Goal: Task Accomplishment & Management: Use online tool/utility

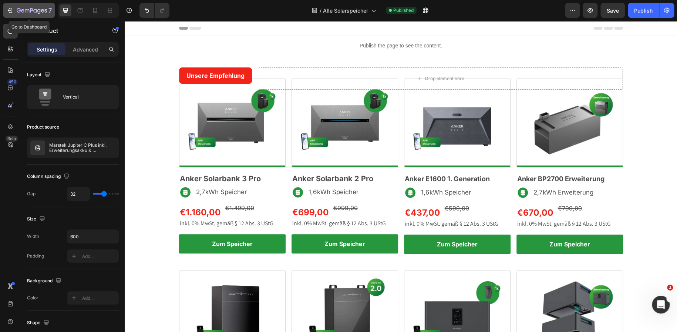
click at [10, 9] on icon "button" at bounding box center [9, 10] width 7 height 7
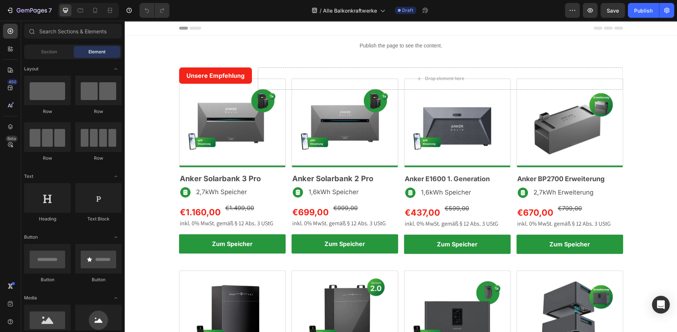
click at [252, 122] on img at bounding box center [232, 122] width 107 height 89
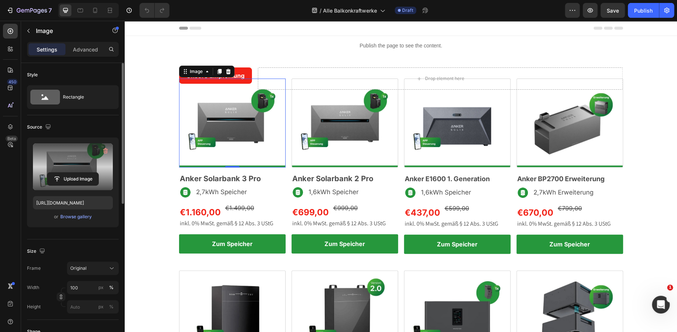
click at [61, 157] on label at bounding box center [73, 166] width 80 height 47
click at [61, 172] on input "file" at bounding box center [72, 178] width 51 height 13
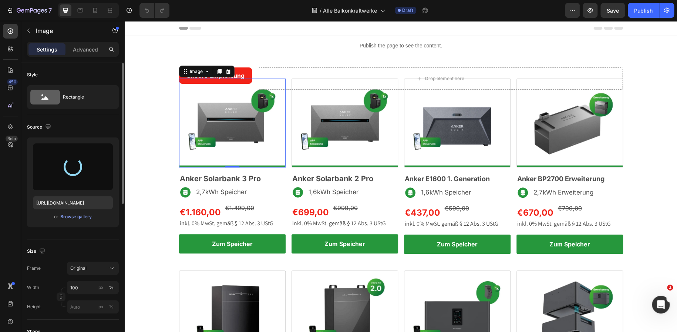
type input "[URL][DOMAIN_NAME]"
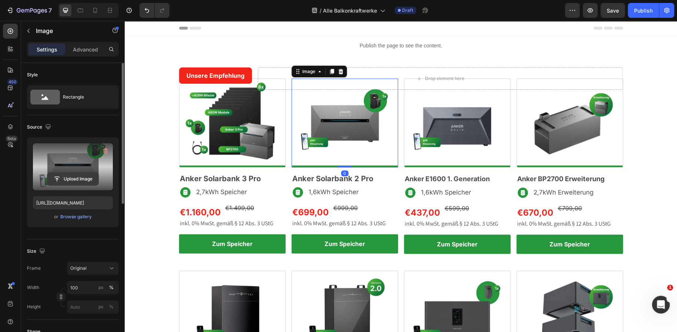
click at [87, 172] on input "file" at bounding box center [72, 178] width 51 height 13
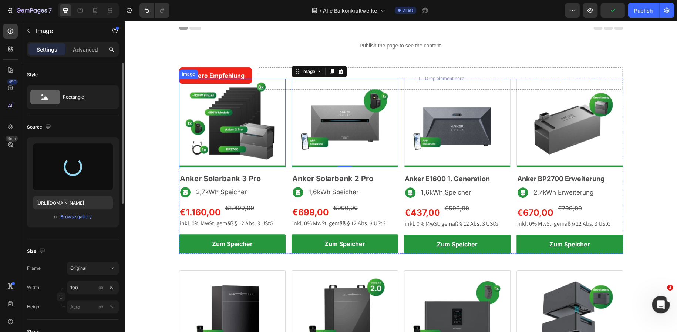
type input "[URL][DOMAIN_NAME]"
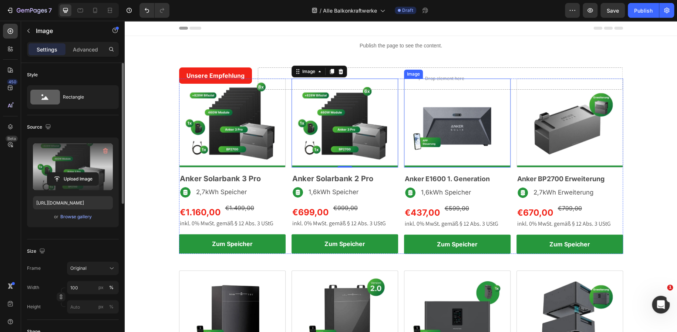
click at [414, 111] on img at bounding box center [457, 122] width 107 height 89
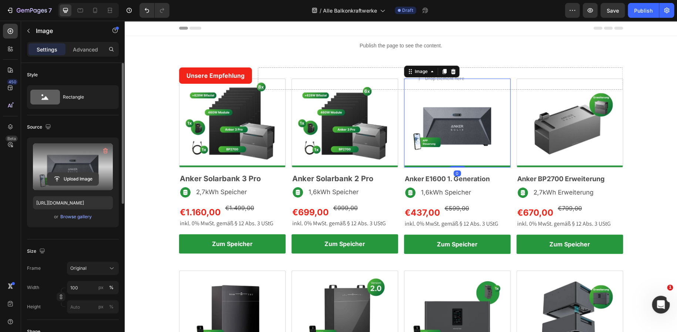
click at [78, 175] on input "file" at bounding box center [72, 178] width 51 height 13
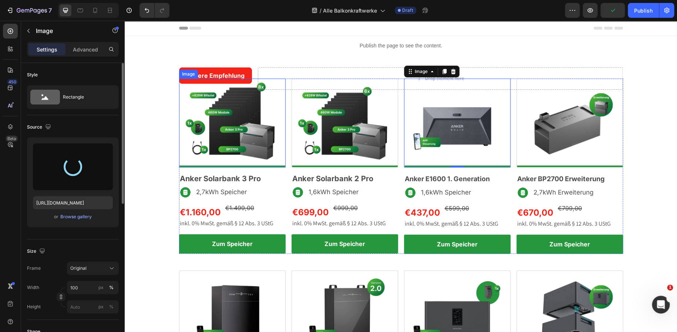
type input "[URL][DOMAIN_NAME]"
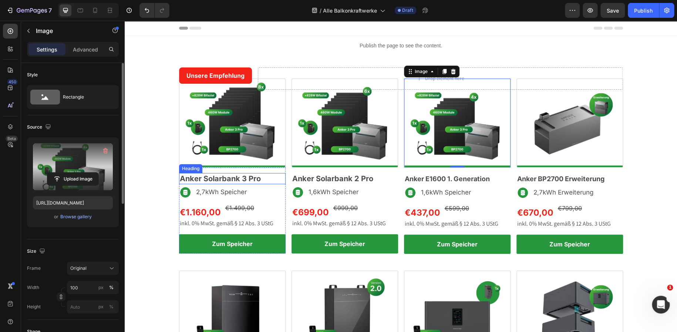
click at [202, 176] on h2 "Anker Solarbank 3 Pro" at bounding box center [232, 178] width 107 height 11
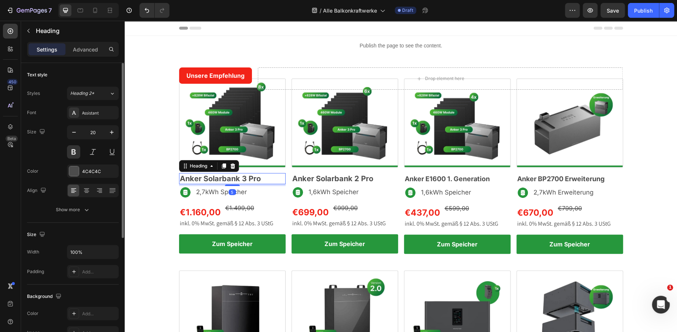
click at [202, 176] on h2 "Anker Solarbank 3 Pro" at bounding box center [232, 178] width 107 height 11
click at [202, 176] on p "Anker Solarbank 3 Pro" at bounding box center [232, 179] width 105 height 10
click at [205, 176] on p "3680W Kraftwerk Anker" at bounding box center [232, 179] width 105 height 10
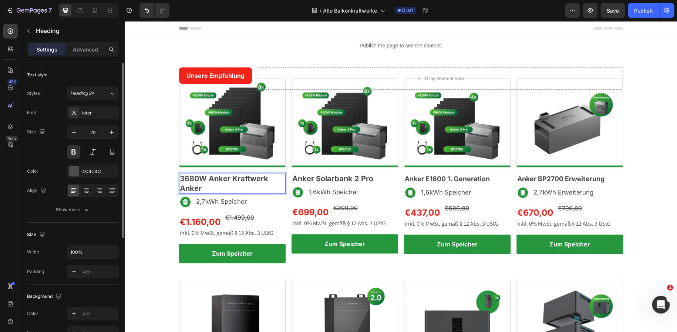
click at [202, 191] on p "3680W Anker Kraftwerk Anker" at bounding box center [232, 183] width 105 height 19
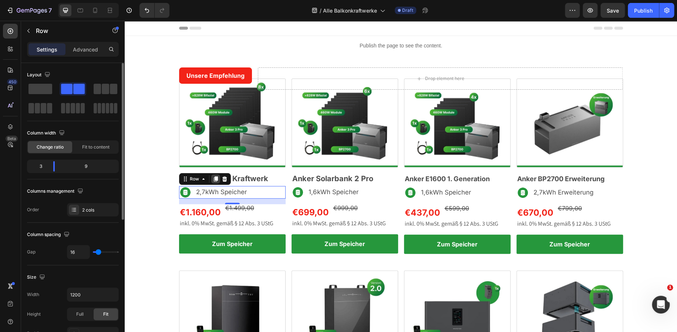
click at [214, 181] on icon at bounding box center [216, 179] width 6 height 6
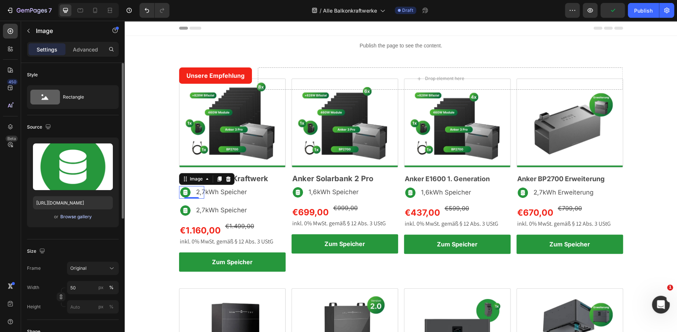
click at [78, 219] on div "Browse gallery" at bounding box center [75, 216] width 31 height 7
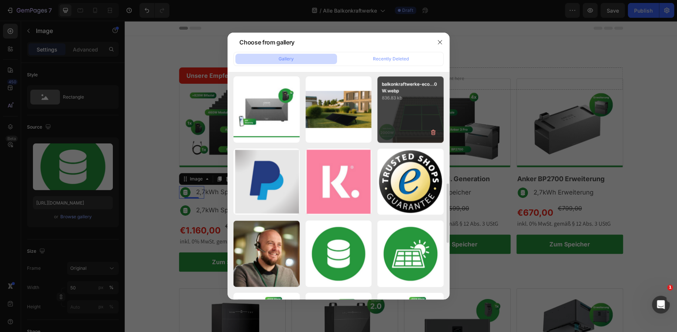
scroll to position [434, 0]
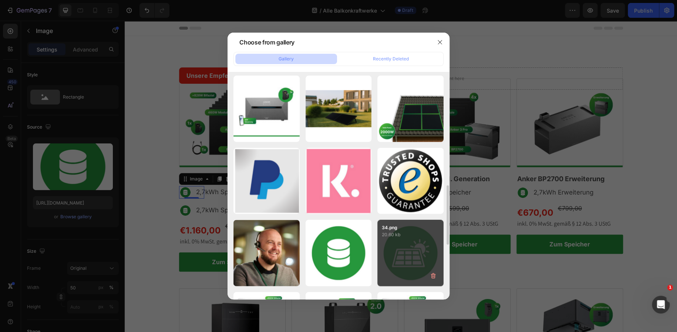
click at [408, 251] on div "34.png 20.60 kb" at bounding box center [410, 252] width 66 height 66
type input "[URL][DOMAIN_NAME]"
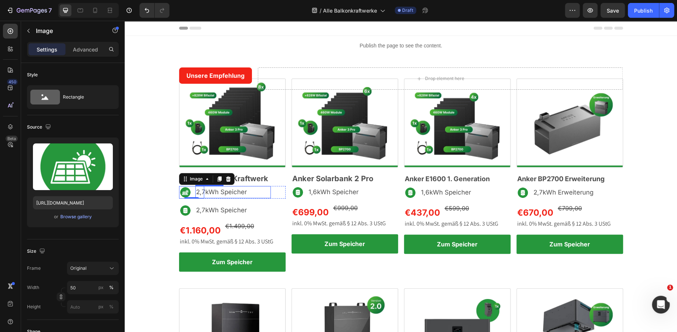
click at [223, 193] on span "2,7kWh Speicher" at bounding box center [221, 191] width 51 height 7
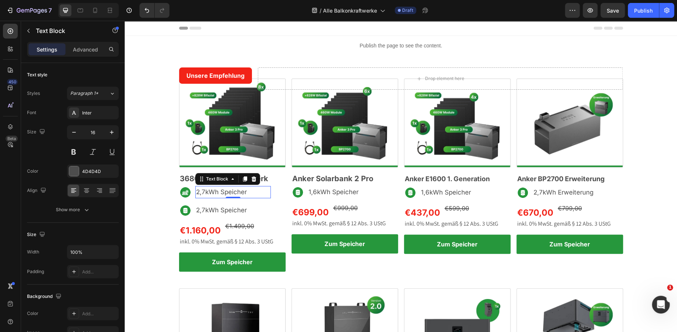
click at [223, 193] on span "2,7kWh Speicher" at bounding box center [221, 191] width 51 height 7
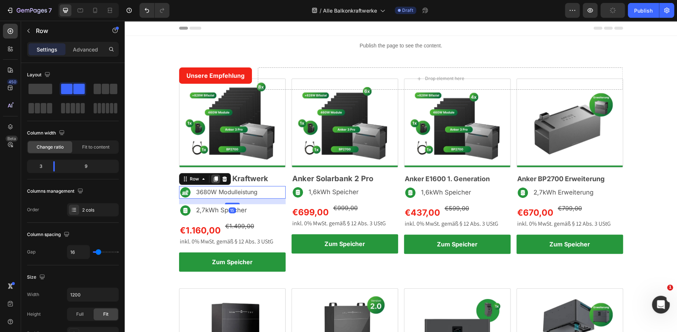
click at [213, 180] on icon at bounding box center [215, 178] width 4 height 5
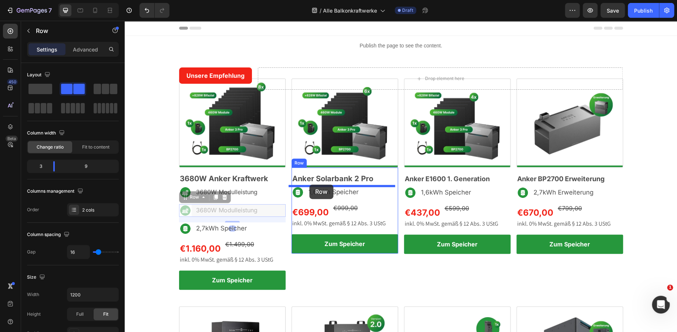
drag, startPoint x: 179, startPoint y: 199, endPoint x: 309, endPoint y: 184, distance: 130.7
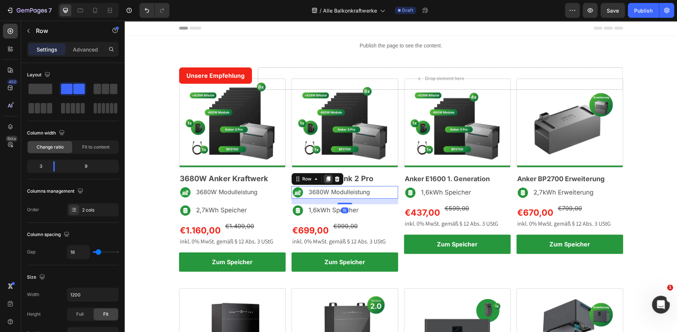
click at [326, 179] on icon at bounding box center [328, 178] width 4 height 5
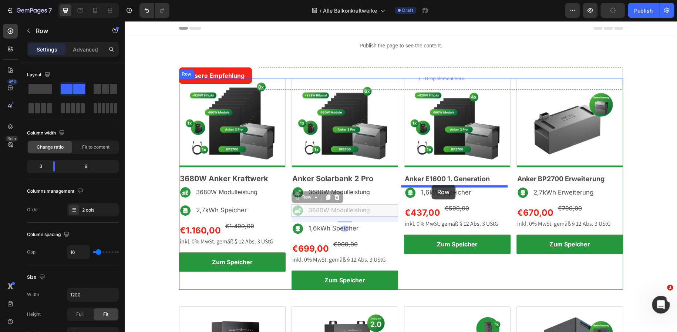
drag, startPoint x: 296, startPoint y: 198, endPoint x: 431, endPoint y: 185, distance: 136.1
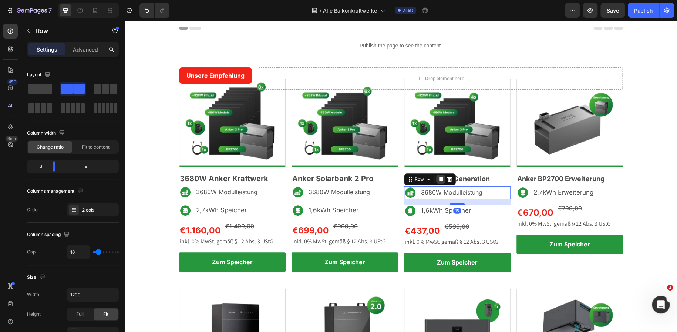
click at [438, 178] on icon at bounding box center [440, 179] width 4 height 5
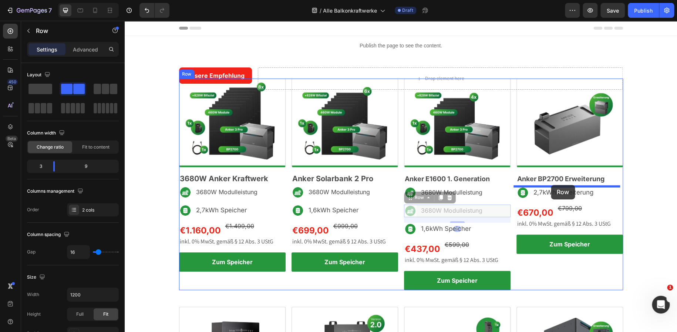
drag, startPoint x: 408, startPoint y: 197, endPoint x: 551, endPoint y: 185, distance: 143.4
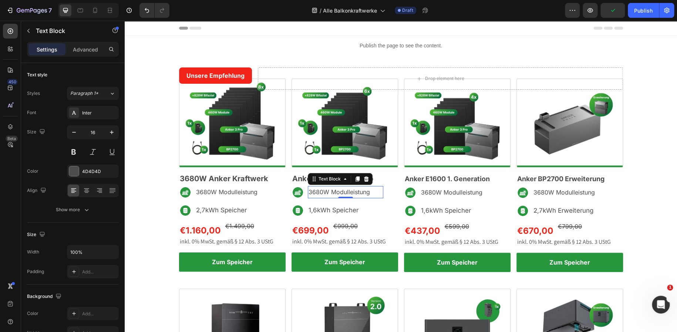
click at [320, 191] on p "3680W Modulleistung" at bounding box center [346, 191] width 74 height 11
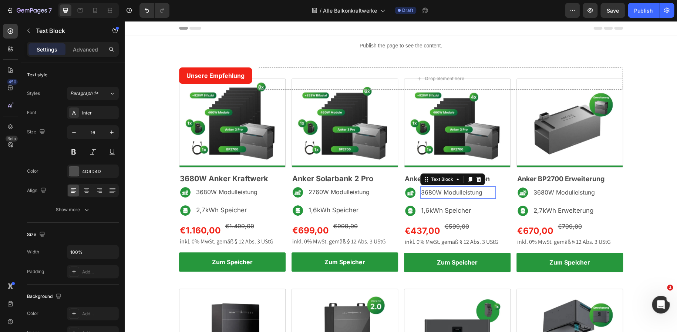
click at [431, 193] on p "3680W Modulleistung" at bounding box center [458, 192] width 74 height 11
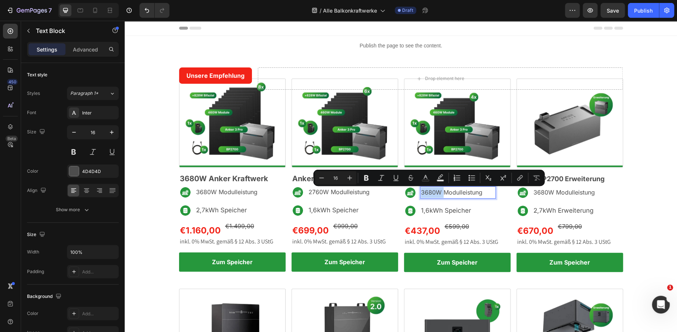
click at [431, 193] on p "3680W Modulleistung" at bounding box center [458, 192] width 74 height 11
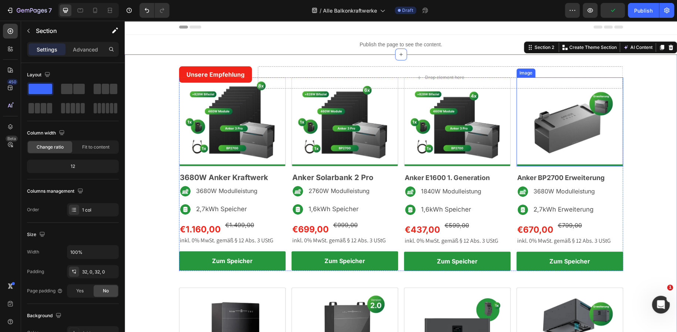
scroll to position [0, 0]
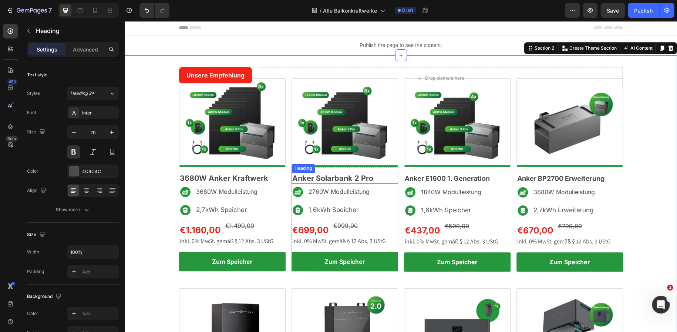
click at [327, 175] on h2 "Anker Solarbank 2 Pro" at bounding box center [345, 177] width 107 height 11
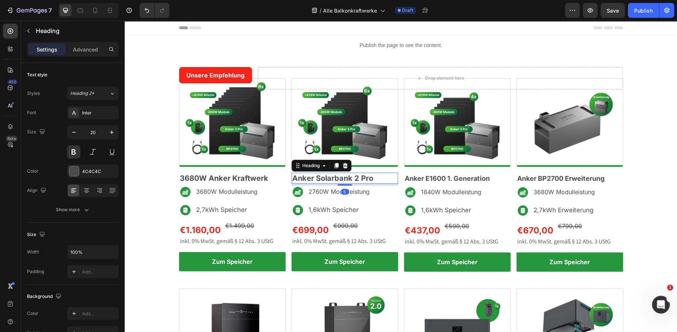
click at [327, 175] on h2 "Anker Solarbank 2 Pro" at bounding box center [345, 177] width 107 height 11
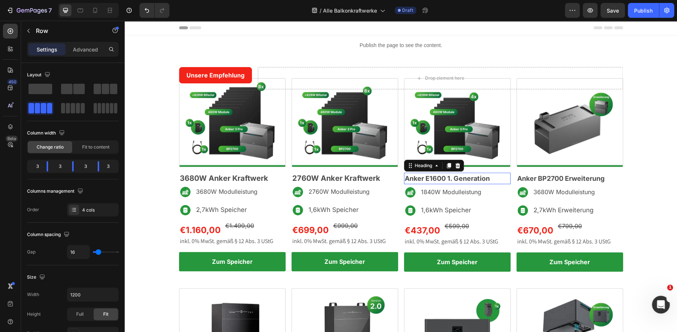
click at [428, 176] on span "Anker E1600 1. Generation" at bounding box center [447, 178] width 85 height 8
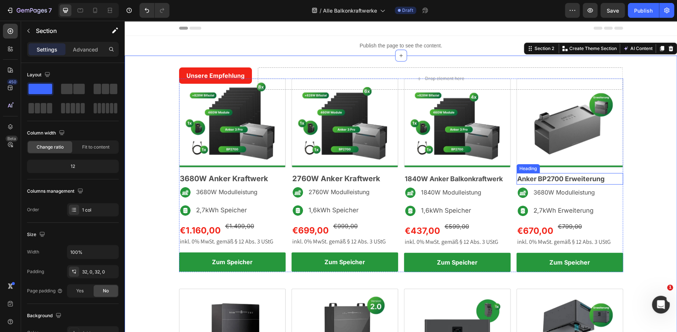
scroll to position [0, 0]
drag, startPoint x: 273, startPoint y: 209, endPoint x: 249, endPoint y: 207, distance: 24.6
click at [273, 209] on div "2,7kWh Speicher Text Block" at bounding box center [247, 210] width 75 height 13
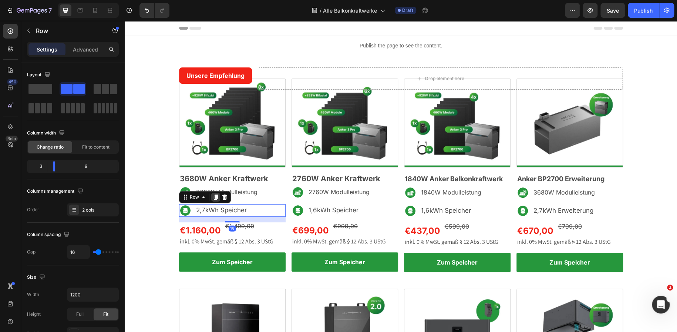
click at [213, 198] on icon at bounding box center [215, 197] width 4 height 5
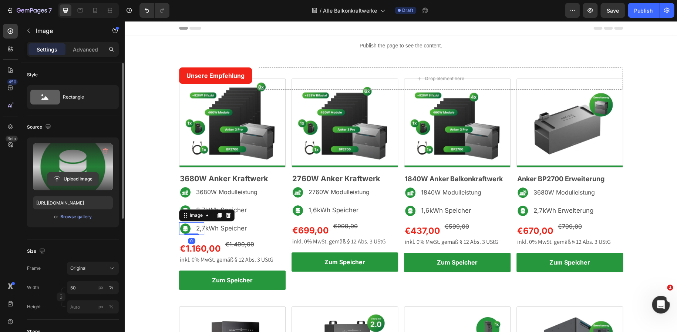
click at [61, 178] on input "file" at bounding box center [72, 178] width 51 height 13
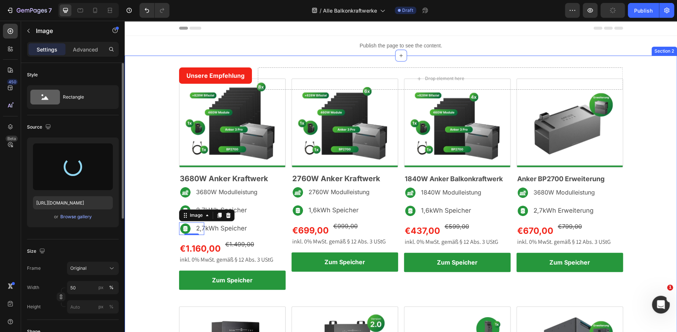
type input "[URL][DOMAIN_NAME]"
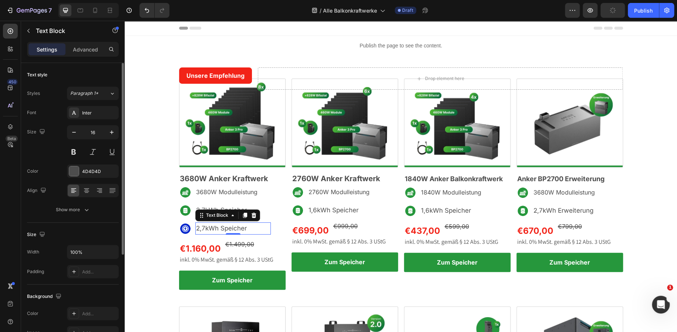
click at [223, 228] on span "2,7kWh Speicher" at bounding box center [221, 227] width 51 height 7
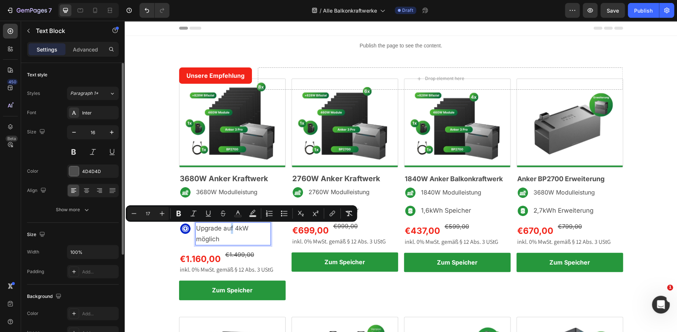
click at [228, 227] on span "Upgrade auf 4kW möglich" at bounding box center [222, 233] width 53 height 18
click at [231, 228] on span "Upgrade auf 4kW möglich" at bounding box center [222, 233] width 53 height 18
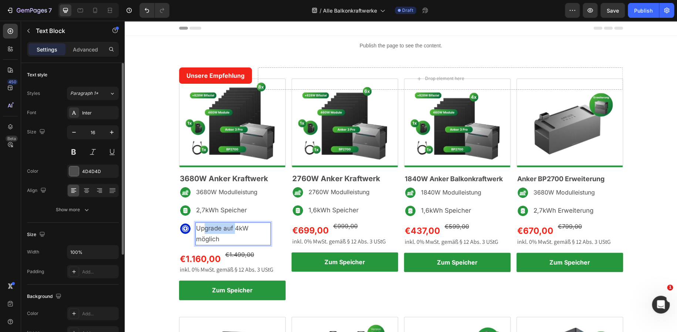
drag, startPoint x: 231, startPoint y: 228, endPoint x: 199, endPoint y: 225, distance: 32.7
click at [199, 225] on span "Upgrade auf 4kW möglich" at bounding box center [222, 233] width 53 height 18
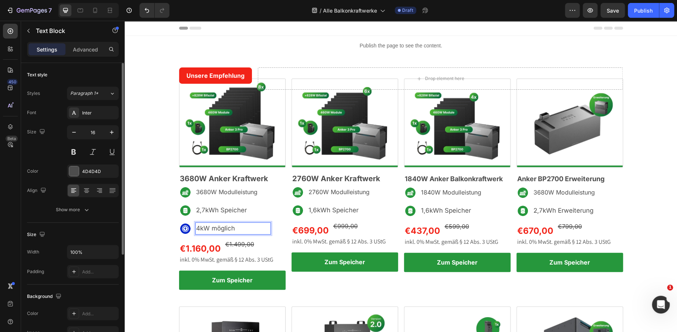
click at [207, 228] on span "4kW möglich" at bounding box center [215, 227] width 39 height 7
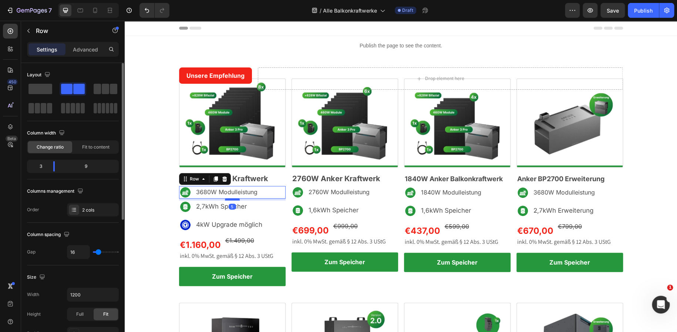
click at [233, 199] on div at bounding box center [232, 199] width 15 height 2
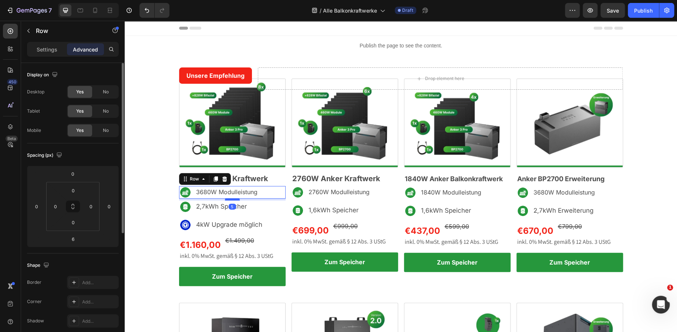
click at [227, 198] on div at bounding box center [232, 199] width 15 height 2
type input "5"
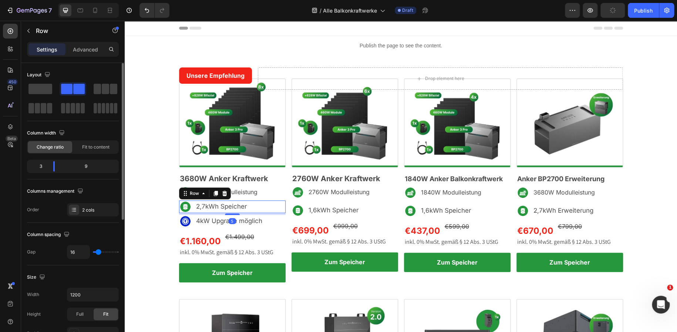
drag, startPoint x: 228, startPoint y: 216, endPoint x: 229, endPoint y: 212, distance: 3.8
click at [229, 213] on div at bounding box center [232, 213] width 15 height 1
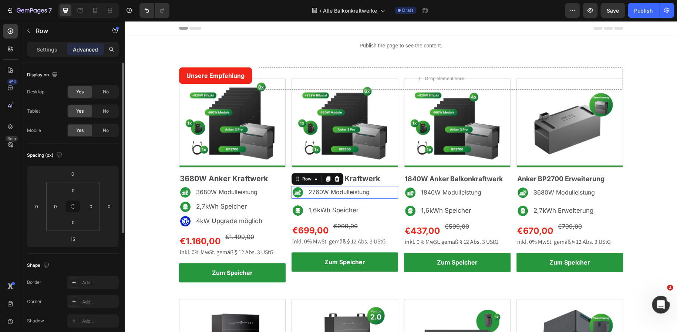
click at [381, 194] on div "2760W Modulleistung Text Block" at bounding box center [360, 192] width 75 height 13
click at [69, 235] on input "15" at bounding box center [72, 238] width 15 height 11
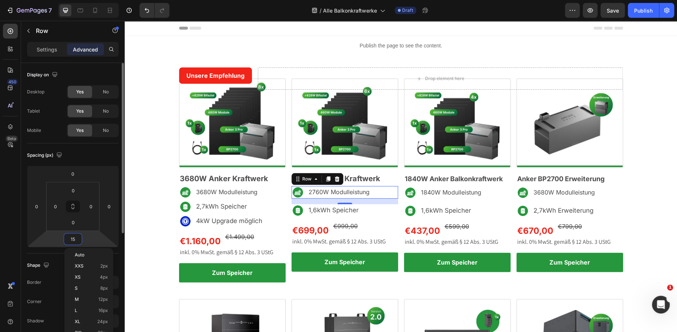
type input "5"
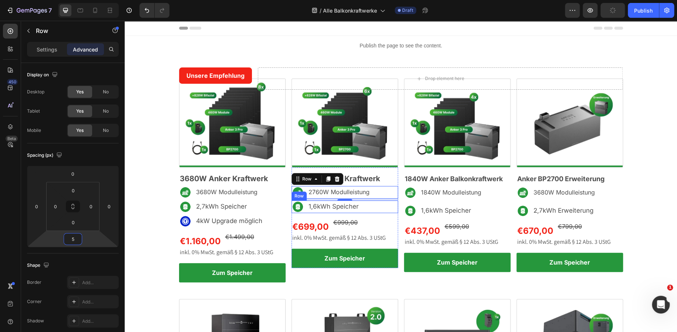
click at [389, 206] on div "1,6kWh Speicher Text Block" at bounding box center [360, 206] width 75 height 13
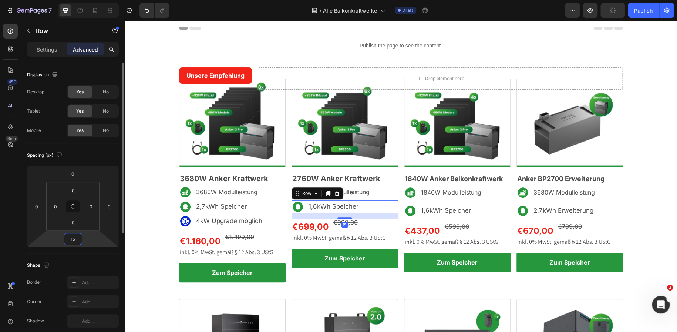
click at [78, 236] on input "15" at bounding box center [72, 238] width 15 height 11
type input "5"
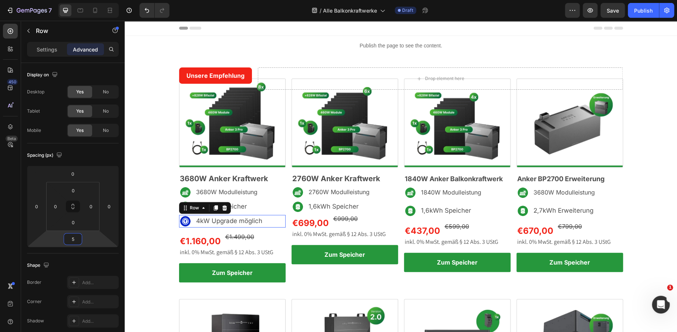
click at [273, 222] on div "4kW Upgrade möglich Text Block" at bounding box center [247, 221] width 75 height 13
click at [222, 205] on icon at bounding box center [225, 208] width 6 height 6
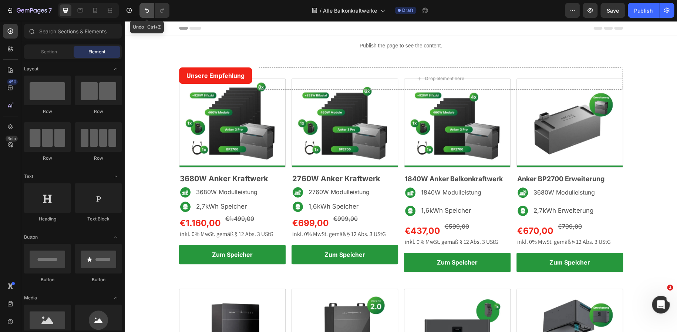
click at [143, 11] on icon "Undo/Redo" at bounding box center [146, 10] width 7 height 7
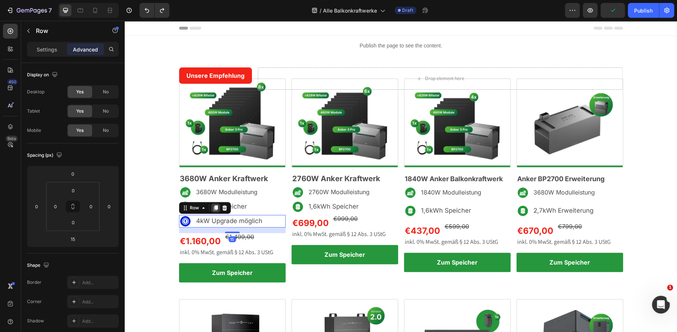
click at [213, 209] on icon at bounding box center [215, 207] width 4 height 5
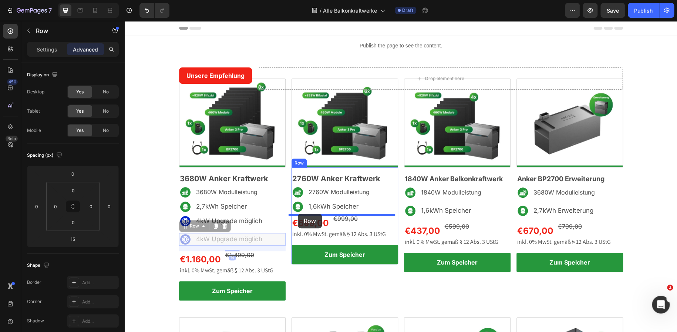
drag, startPoint x: 185, startPoint y: 227, endPoint x: 298, endPoint y: 213, distance: 114.0
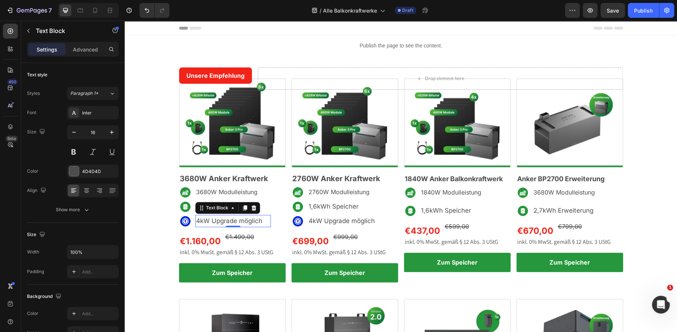
click at [197, 219] on span "4kW Upgrade möglich" at bounding box center [229, 220] width 66 height 7
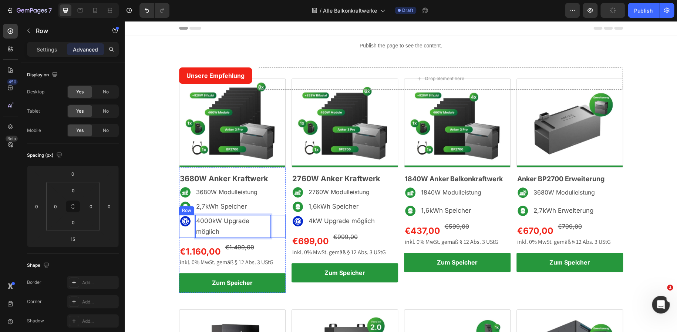
click at [274, 221] on div "4000kW Upgrade möglich Text Block 0" at bounding box center [247, 226] width 75 height 23
click at [54, 46] on p "Settings" at bounding box center [47, 50] width 21 height 8
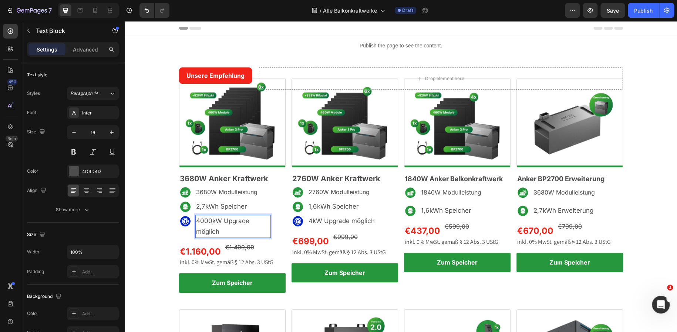
click at [213, 222] on span "4000kW Upgrade möglich" at bounding box center [222, 226] width 53 height 18
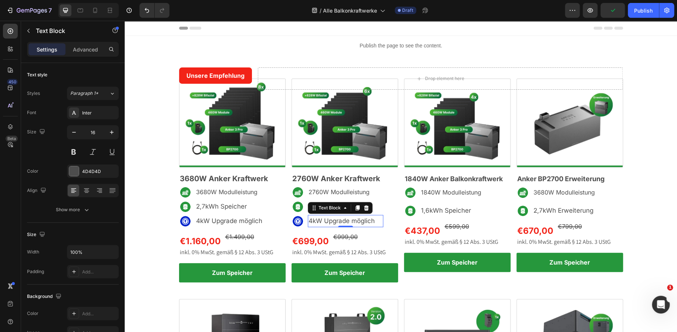
click at [310, 222] on span "4kW Upgrade möglich" at bounding box center [342, 220] width 66 height 7
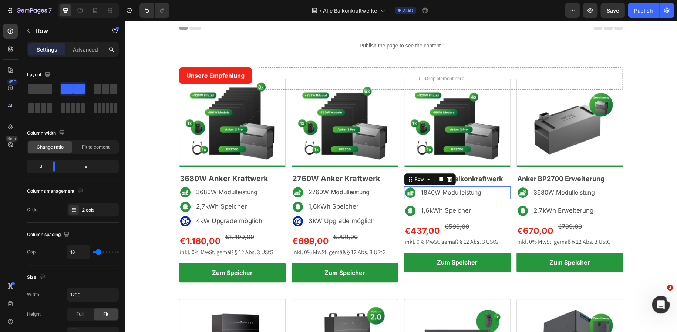
click at [498, 193] on div "1840W Modulleistung Text Block" at bounding box center [472, 192] width 75 height 13
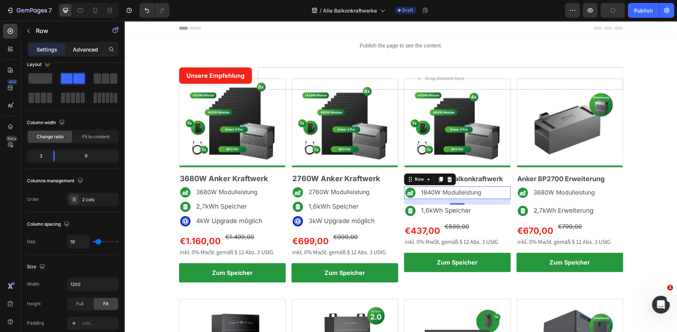
click at [83, 50] on p "Advanced" at bounding box center [85, 50] width 25 height 8
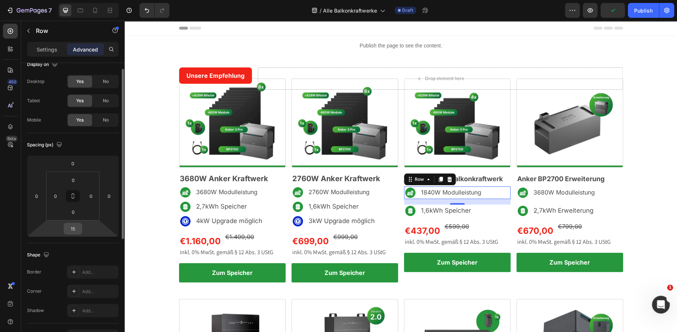
type input "4"
click at [76, 228] on input "4" at bounding box center [72, 228] width 15 height 11
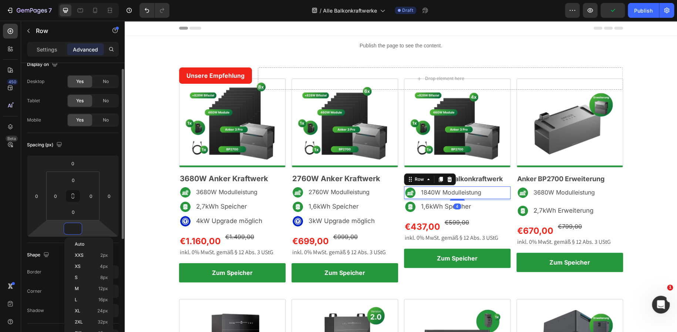
type input "5"
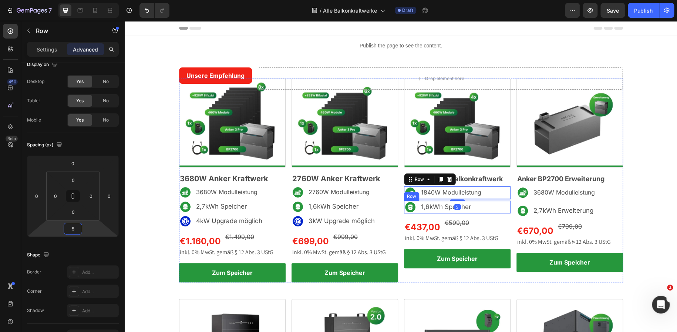
click at [498, 211] on div "1,6kWh Speicher Text Block" at bounding box center [472, 207] width 75 height 13
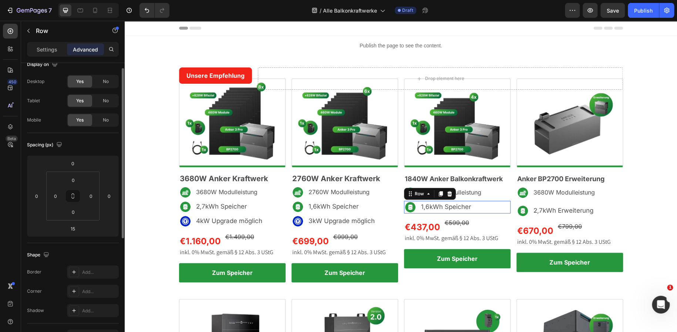
scroll to position [10, 0]
type input "5"
click at [76, 225] on input "5" at bounding box center [72, 228] width 15 height 11
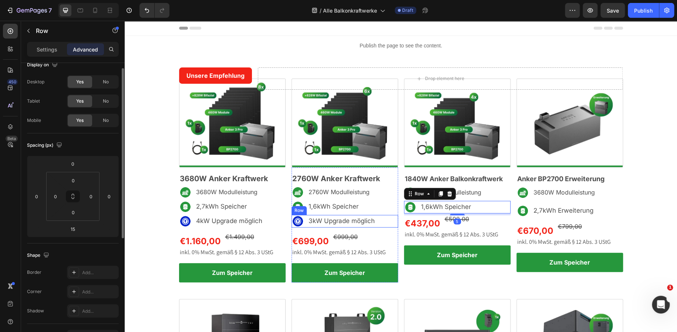
click at [387, 222] on div "3kW Upgrade möglich Text Block" at bounding box center [360, 221] width 75 height 13
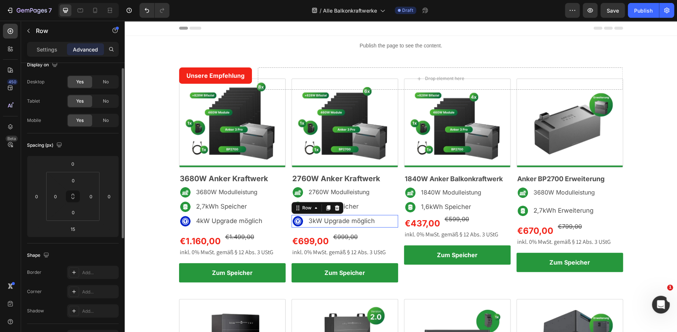
scroll to position [10, 0]
click at [326, 209] on icon at bounding box center [328, 208] width 6 height 6
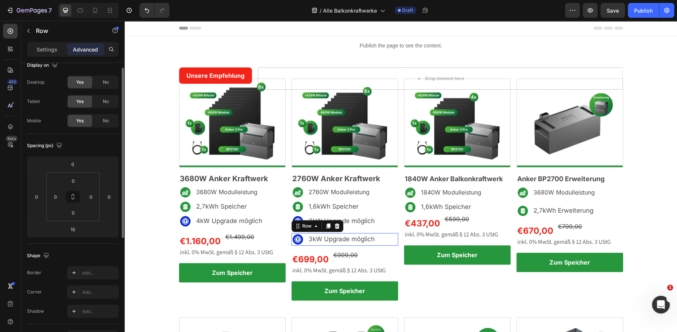
scroll to position [9, 0]
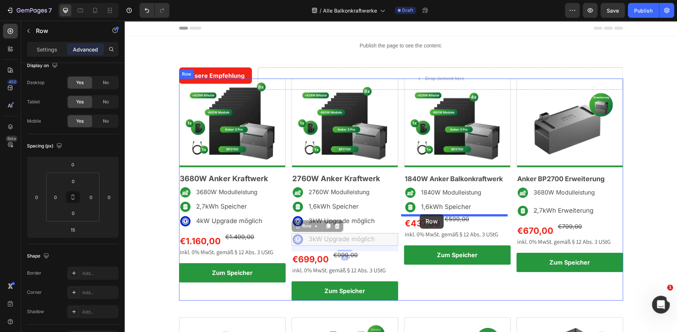
drag, startPoint x: 294, startPoint y: 227, endPoint x: 420, endPoint y: 214, distance: 126.1
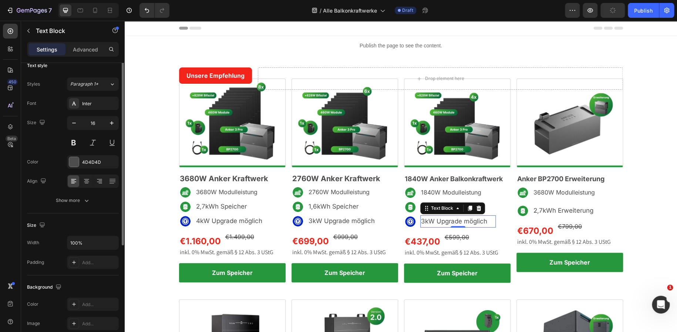
scroll to position [0, 0]
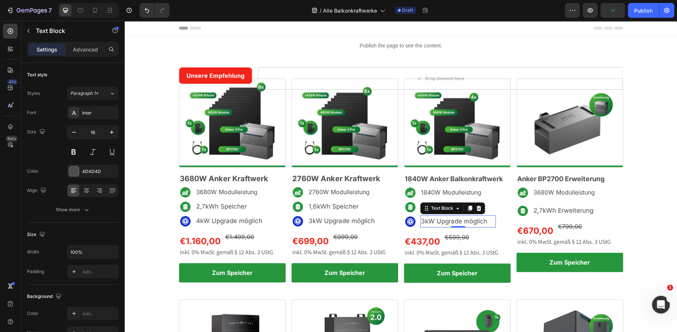
click at [422, 222] on span "3kW Upgrade möglich" at bounding box center [454, 220] width 66 height 7
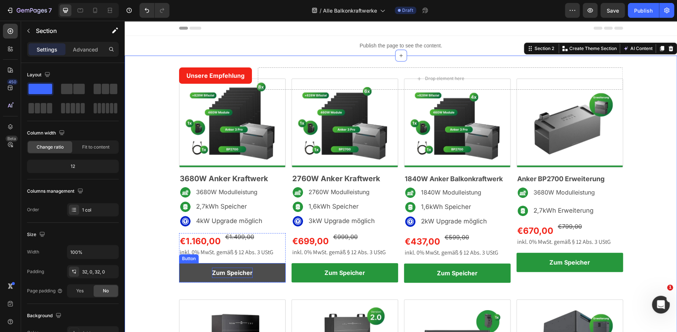
click at [248, 269] on strong "Zum Speicher" at bounding box center [232, 272] width 41 height 7
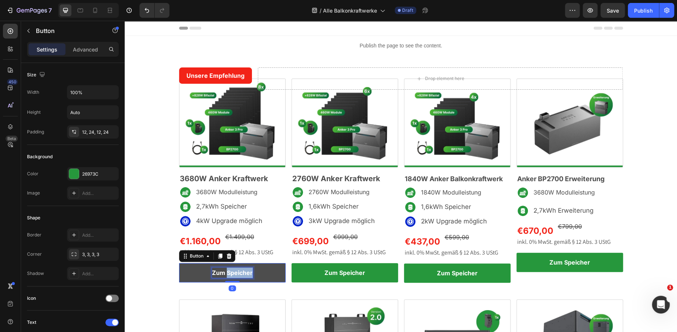
click at [248, 269] on strong "Zum Speicher" at bounding box center [232, 272] width 41 height 7
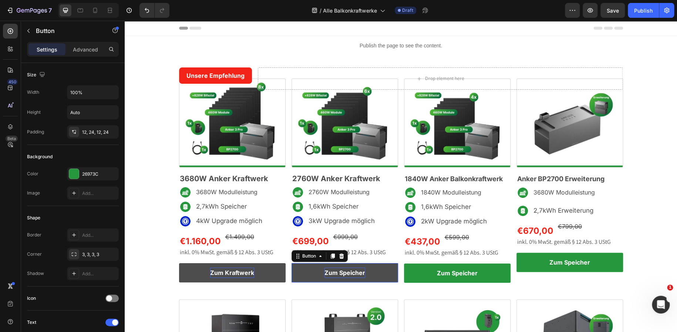
click at [332, 271] on strong "Zum Speicher" at bounding box center [345, 272] width 41 height 7
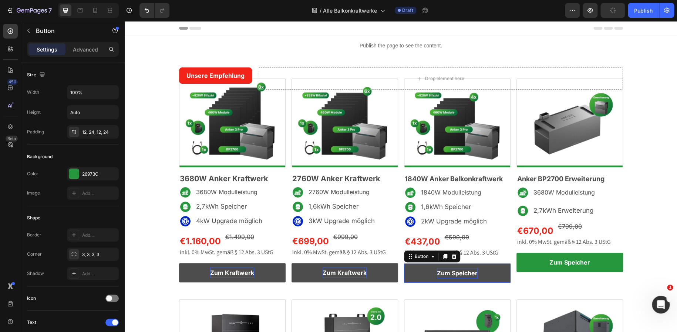
click at [457, 269] on strong "Zum Speicher" at bounding box center [457, 272] width 41 height 7
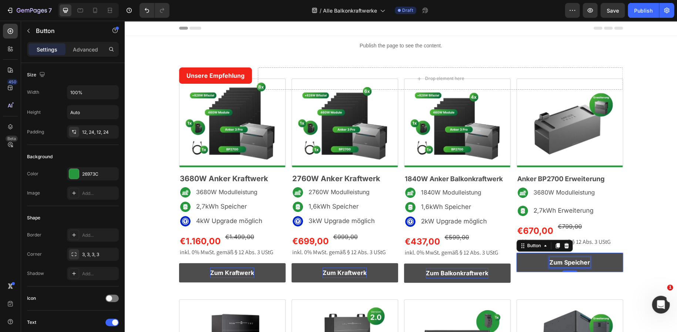
click at [551, 261] on strong "Zum Speicher" at bounding box center [569, 261] width 41 height 7
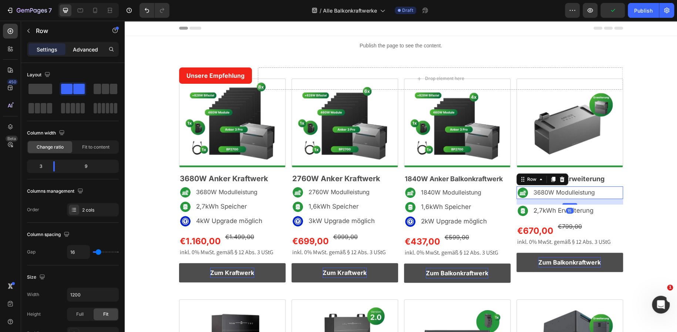
click at [92, 48] on p "Advanced" at bounding box center [85, 50] width 25 height 8
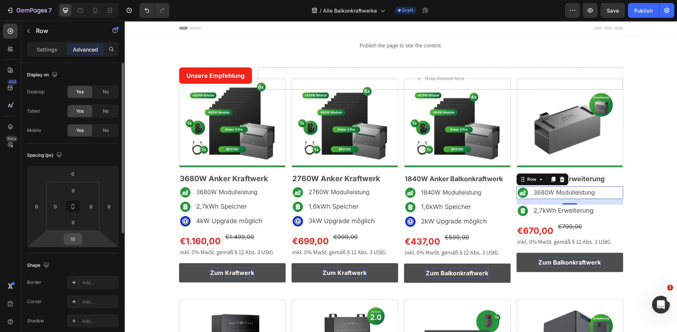
click at [77, 238] on input "15" at bounding box center [72, 238] width 15 height 11
type input "5"
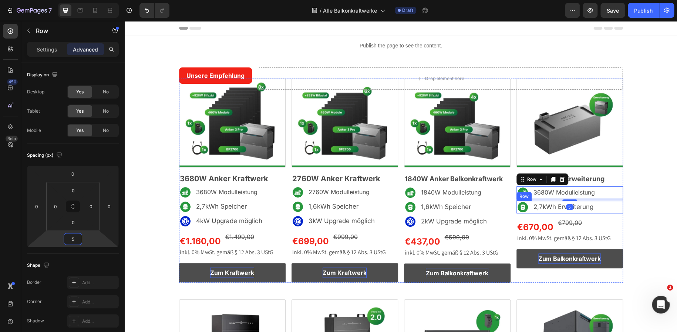
click at [616, 209] on div "2,7kWh Erweiterung Text Block" at bounding box center [585, 207] width 75 height 13
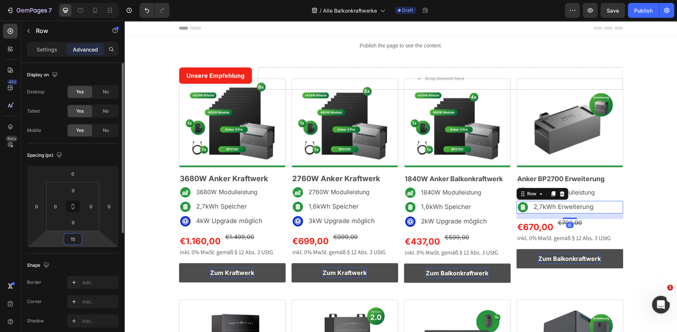
click at [77, 237] on input "15" at bounding box center [72, 238] width 15 height 11
type input "5"
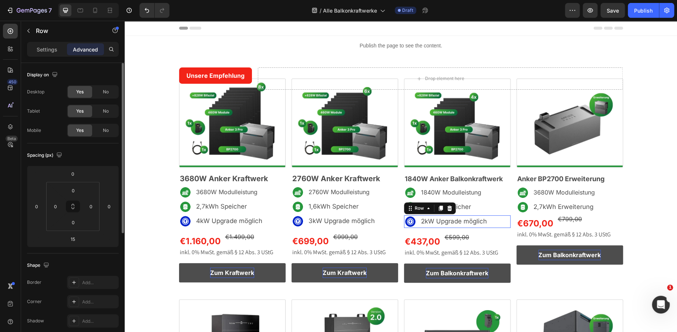
click at [495, 221] on div "2kW Upgrade möglich Text Block" at bounding box center [472, 221] width 75 height 13
click at [438, 206] on icon at bounding box center [440, 208] width 4 height 5
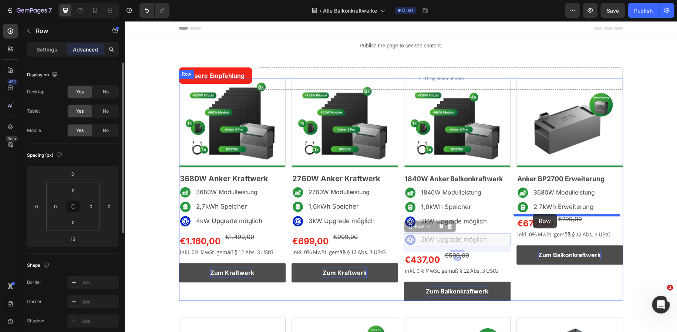
drag, startPoint x: 407, startPoint y: 227, endPoint x: 533, endPoint y: 213, distance: 126.2
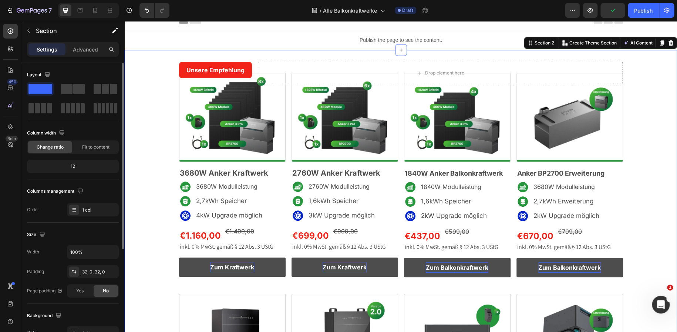
scroll to position [6, 0]
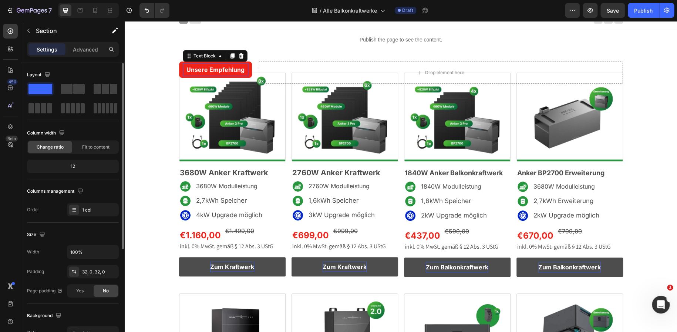
click at [216, 70] on span "Unsere Empfehlung" at bounding box center [215, 69] width 58 height 7
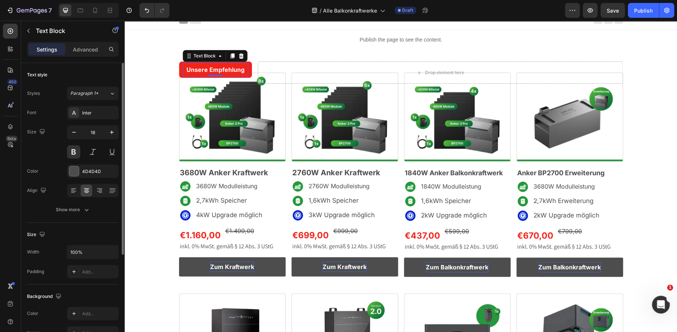
click at [216, 70] on span "Unsere Empfehlung" at bounding box center [215, 69] width 58 height 7
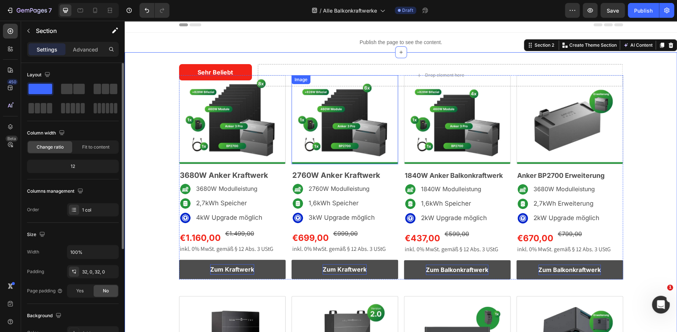
scroll to position [2, 0]
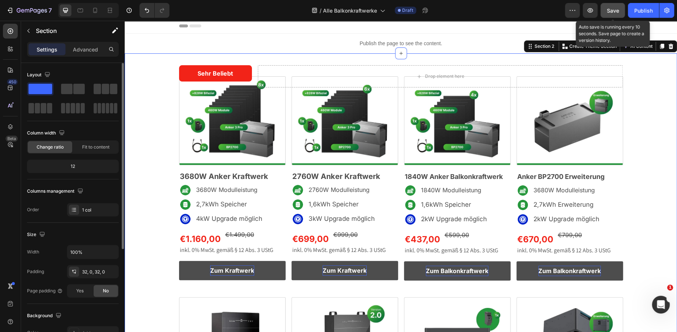
click at [604, 16] on button "Save" at bounding box center [613, 10] width 24 height 15
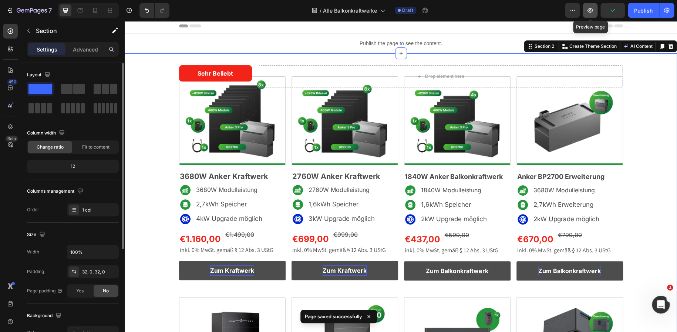
click at [592, 16] on button "button" at bounding box center [590, 10] width 15 height 15
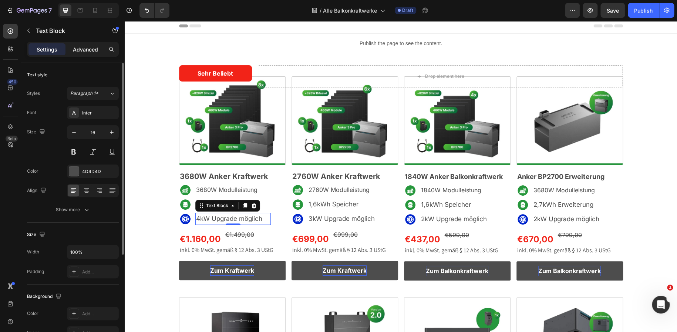
click at [85, 52] on p "Advanced" at bounding box center [85, 50] width 25 height 8
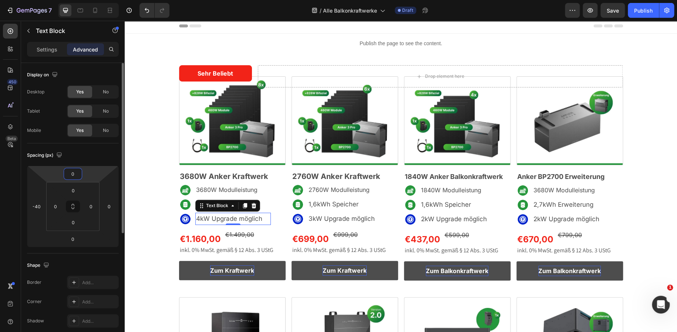
click at [74, 176] on input "0" at bounding box center [72, 173] width 15 height 11
click at [61, 0] on html "7 Version history / Alle Balkonkraftwerke Draft Preview Save Publish 450 Beta S…" at bounding box center [338, 0] width 677 height 0
type input "2"
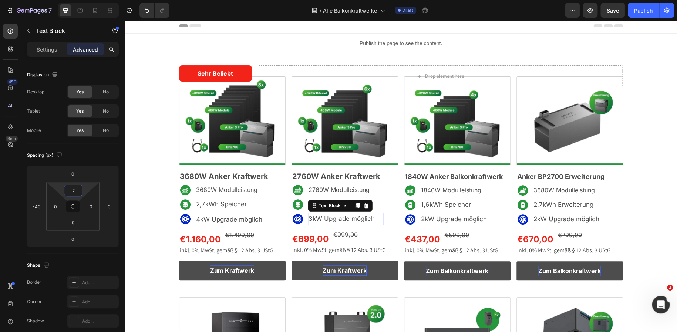
click at [327, 217] on span "3kW Upgrade möglich" at bounding box center [342, 218] width 66 height 7
click at [75, 190] on input "0" at bounding box center [73, 190] width 15 height 11
type input "2"
click at [434, 216] on span "2kW Upgrade möglich" at bounding box center [454, 218] width 66 height 7
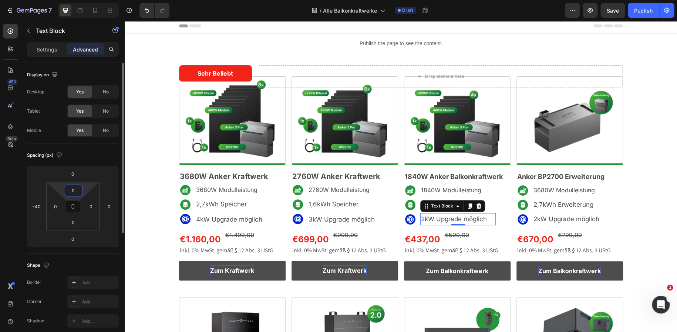
click at [74, 188] on input "0" at bounding box center [73, 190] width 15 height 11
type input "2"
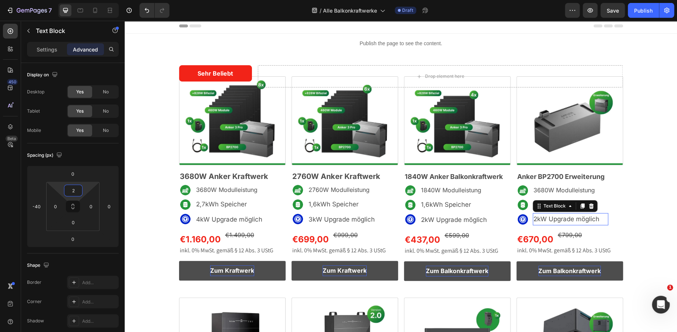
click at [571, 216] on span "2kW Upgrade möglich" at bounding box center [567, 218] width 66 height 7
click at [74, 172] on input "0" at bounding box center [72, 173] width 15 height 11
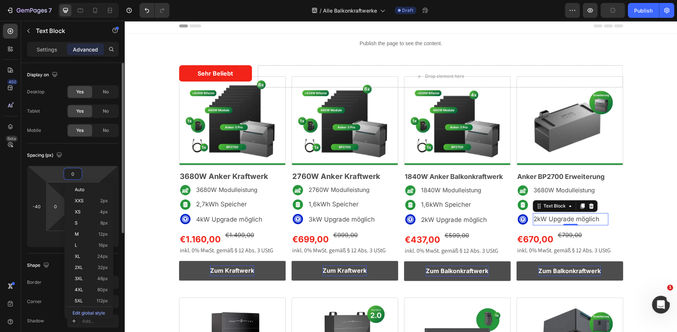
click at [53, 0] on html "7 Version history / Alle Balkonkraftwerke Draft Preview Publish 450 Beta Sectio…" at bounding box center [338, 0] width 677 height 0
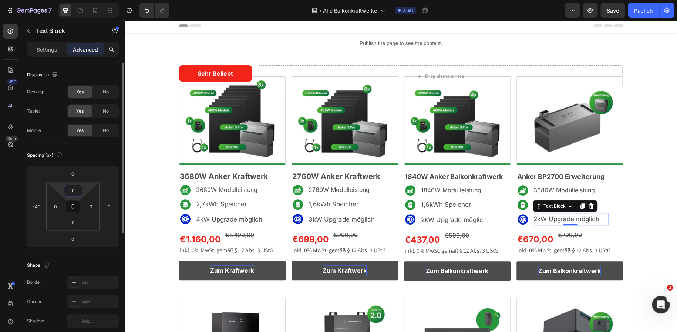
click at [62, 0] on html "7 Version history / Alle Balkonkraftwerke Draft Preview Save Publish 450 Beta S…" at bounding box center [338, 0] width 677 height 0
type input "2"
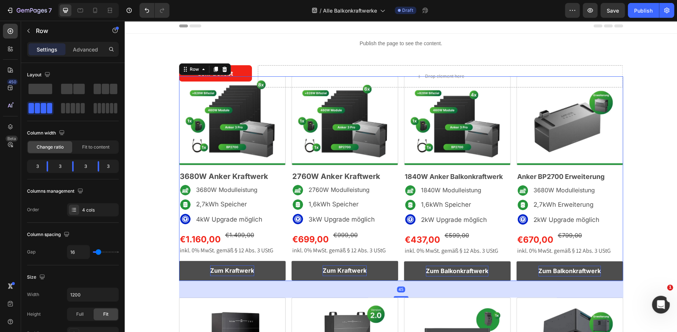
click at [283, 95] on div "Image 3680W Anker Kraftwerk Heading Image 3680W Modulleistung Text Block Row Im…" at bounding box center [401, 178] width 444 height 204
click at [84, 52] on p "Advanced" at bounding box center [85, 50] width 25 height 8
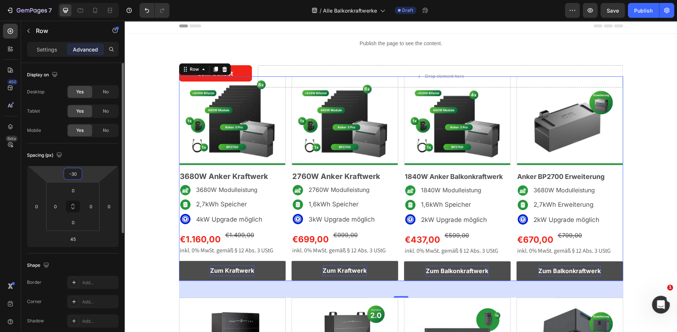
click at [73, 174] on input "-30" at bounding box center [72, 173] width 15 height 11
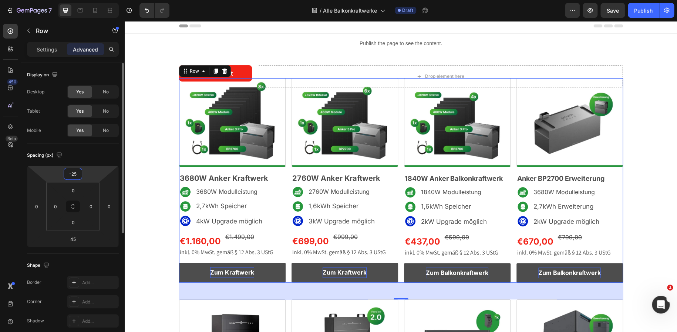
type input "-25"
click at [118, 155] on div "Spacing (px)" at bounding box center [73, 155] width 92 height 12
click at [80, 171] on input "-25" at bounding box center [72, 173] width 15 height 11
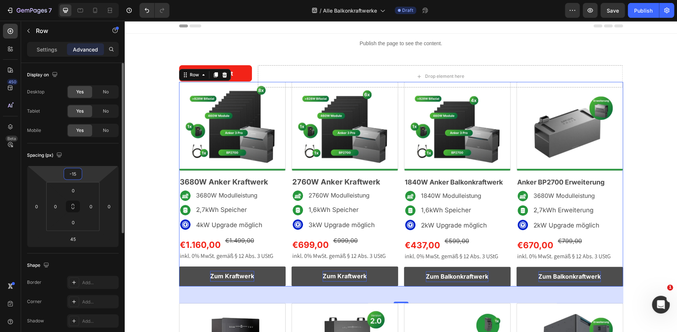
type input "-1"
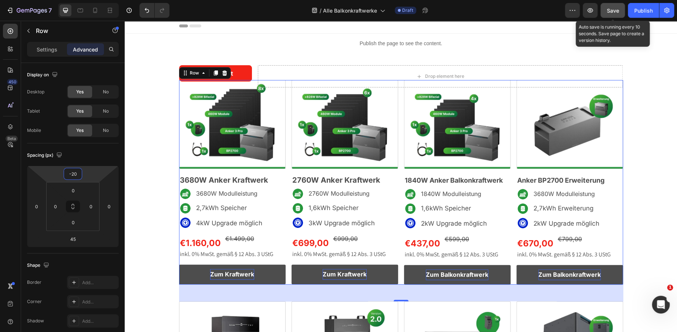
type input "-20"
click at [605, 12] on button "Save" at bounding box center [613, 10] width 24 height 15
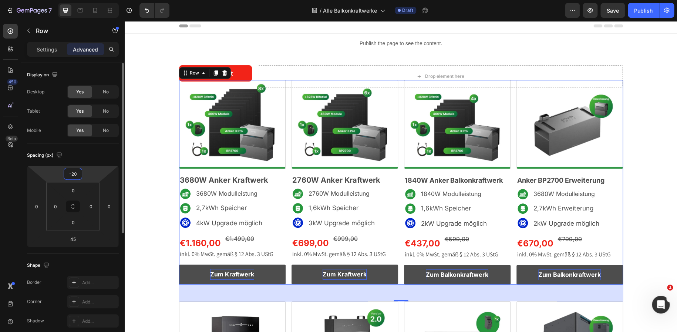
click at [73, 175] on input "-20" at bounding box center [72, 173] width 15 height 11
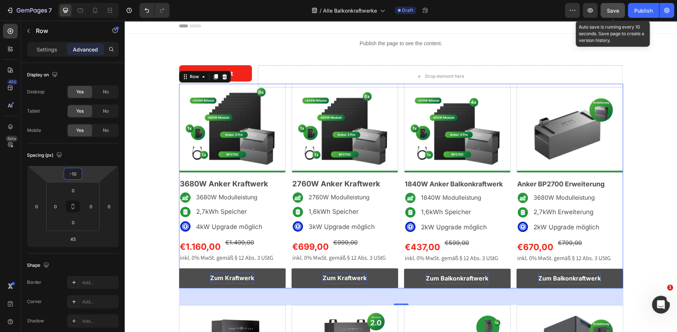
type input "-10"
click at [613, 9] on span "Save" at bounding box center [613, 10] width 12 height 6
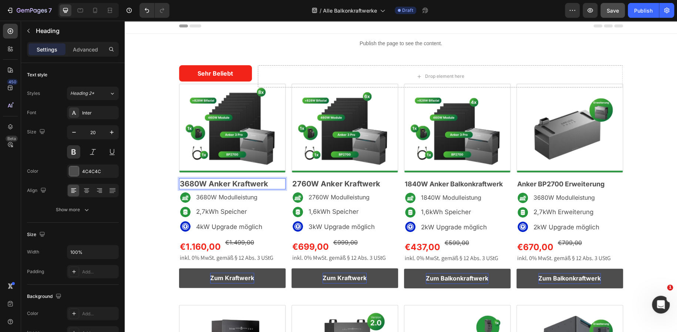
click at [205, 182] on p "3680W Anker Kraftwerk" at bounding box center [232, 184] width 105 height 10
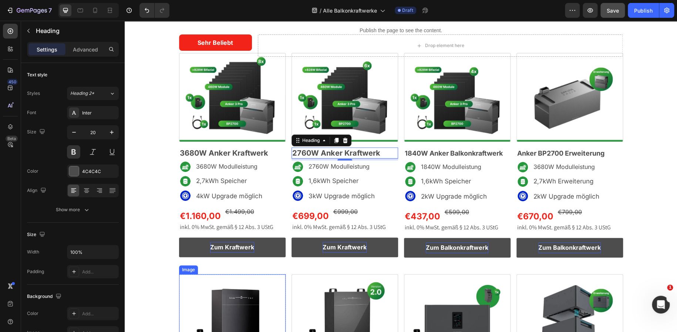
scroll to position [34, 0]
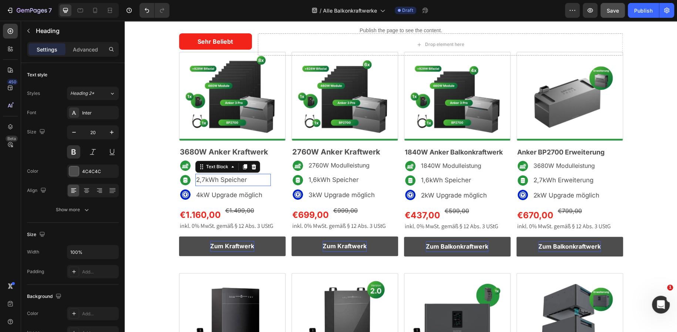
click at [202, 178] on span "2,7kWh Speicher" at bounding box center [221, 179] width 51 height 7
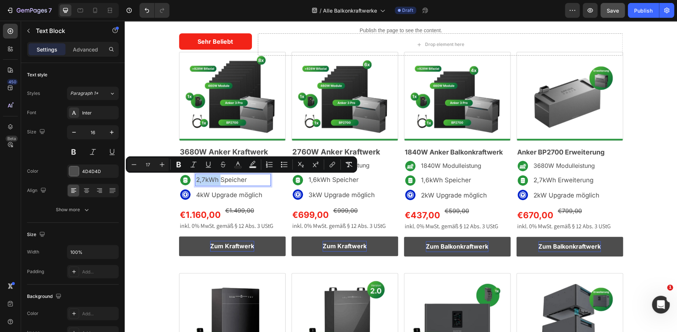
click at [202, 178] on span "2,7kWh Speicher" at bounding box center [221, 179] width 51 height 7
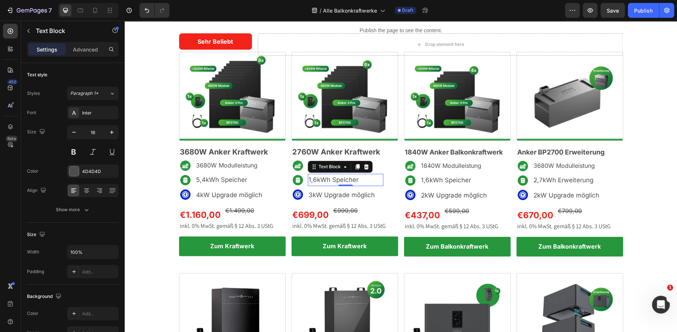
click at [313, 180] on span "1,6kWh Speicher" at bounding box center [334, 179] width 50 height 7
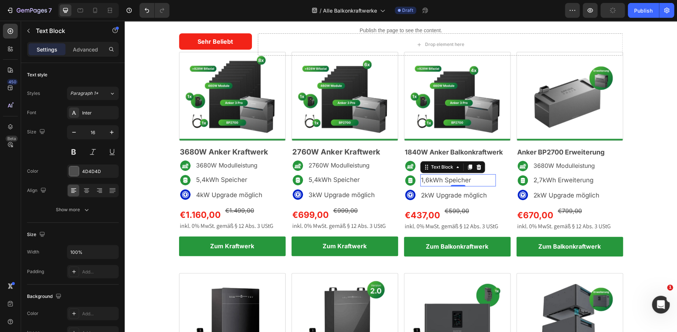
click at [425, 180] on span "1,6kWh Speicher" at bounding box center [446, 179] width 50 height 7
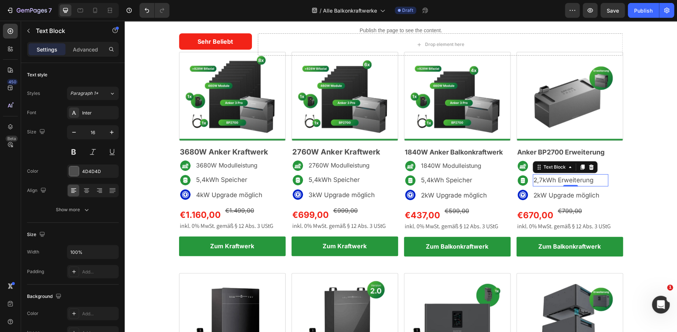
click at [540, 180] on span "2,7kWh Erweiterung" at bounding box center [564, 179] width 60 height 7
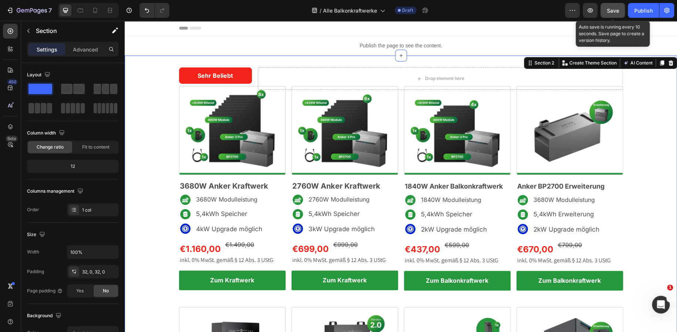
click at [614, 9] on span "Save" at bounding box center [613, 10] width 12 height 6
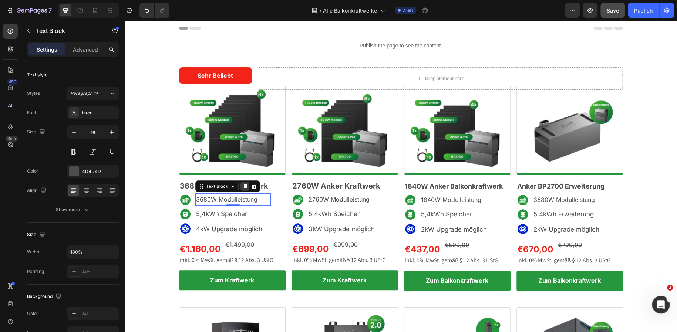
click at [242, 188] on icon at bounding box center [245, 186] width 6 height 6
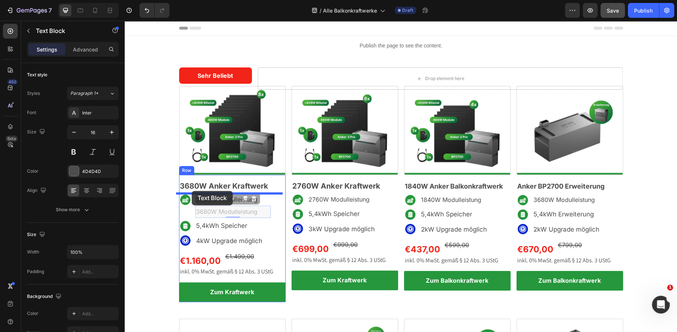
drag, startPoint x: 199, startPoint y: 202, endPoint x: 192, endPoint y: 191, distance: 13.5
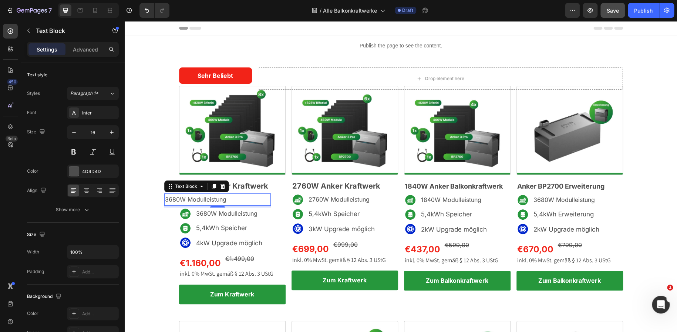
click at [76, 42] on div "Settings Advanced" at bounding box center [73, 49] width 92 height 15
click at [78, 49] on p "Advanced" at bounding box center [85, 50] width 25 height 8
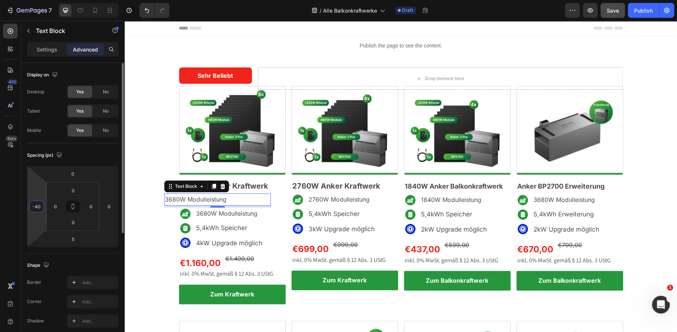
click at [38, 205] on input "-40" at bounding box center [36, 206] width 11 height 11
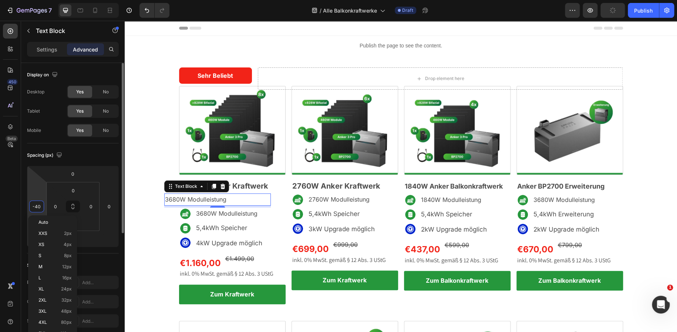
type input "0"
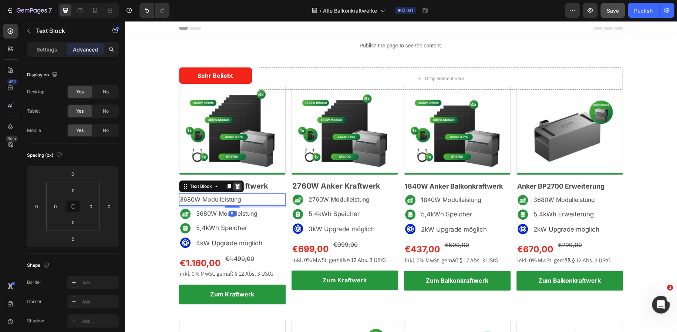
click at [235, 186] on icon at bounding box center [238, 186] width 6 height 6
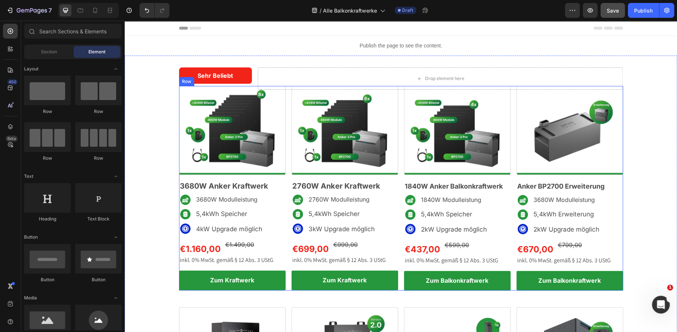
click at [286, 161] on div "Image 3680W Anker Kraftwerk Heading Image 3680W Modulleistung Text Block Row Im…" at bounding box center [401, 188] width 444 height 204
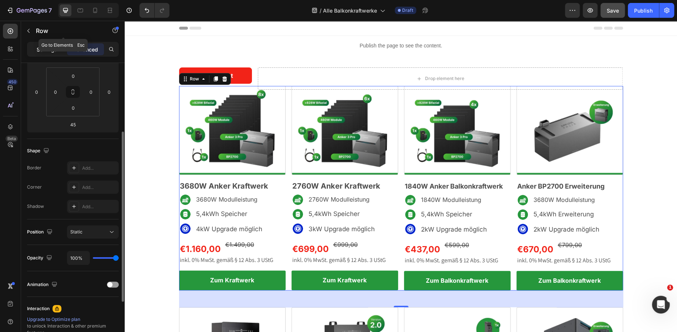
scroll to position [115, 0]
click at [42, 49] on p "Settings" at bounding box center [47, 50] width 21 height 8
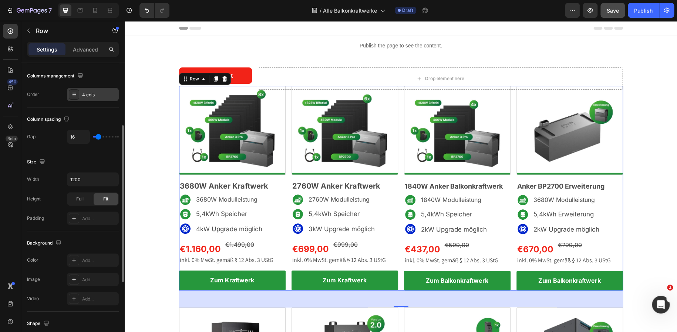
click at [73, 95] on icon at bounding box center [74, 94] width 6 height 6
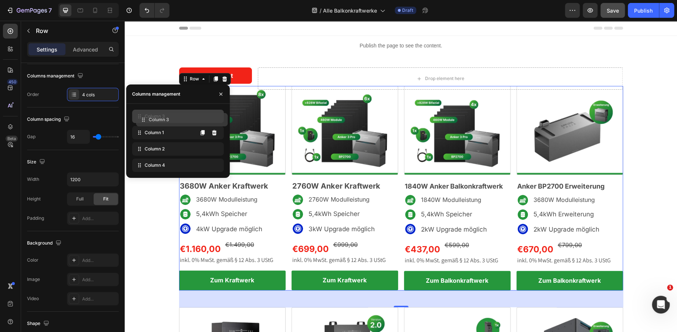
drag, startPoint x: 138, startPoint y: 149, endPoint x: 142, endPoint y: 120, distance: 29.5
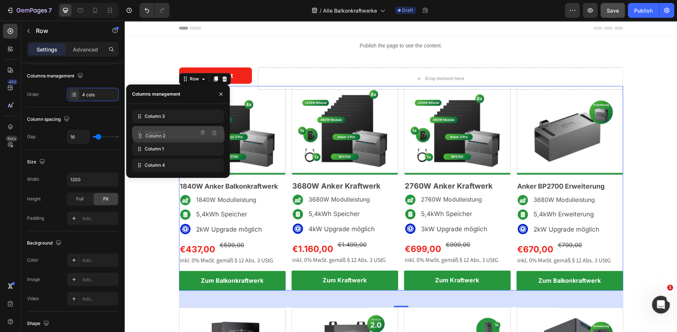
drag, startPoint x: 137, startPoint y: 146, endPoint x: 138, endPoint y: 132, distance: 13.7
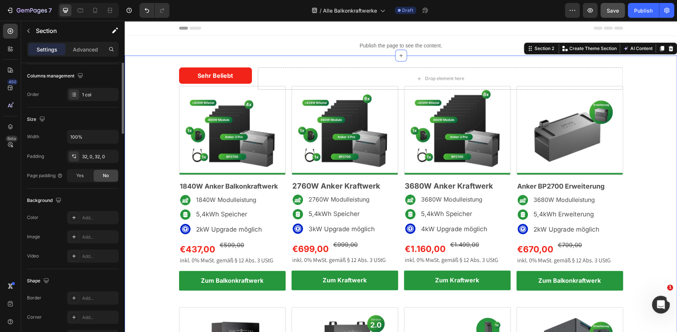
scroll to position [0, 0]
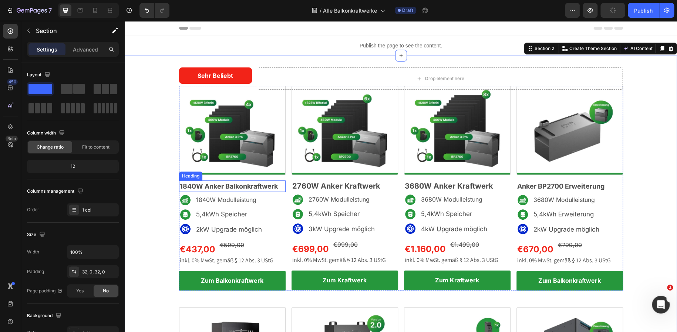
click at [266, 186] on span "1840W Anker Balkonkraftwerk" at bounding box center [229, 186] width 98 height 8
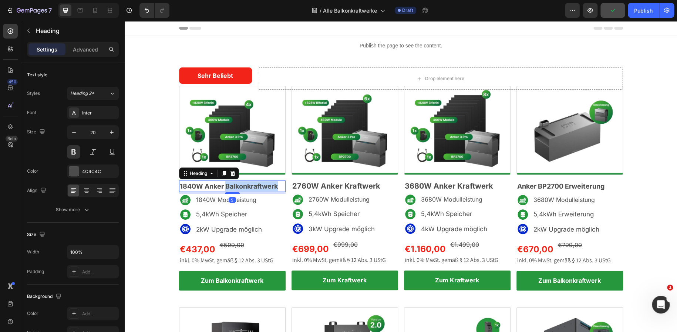
click at [266, 186] on span "1840W Anker Balkonkraftwerk" at bounding box center [229, 186] width 98 height 8
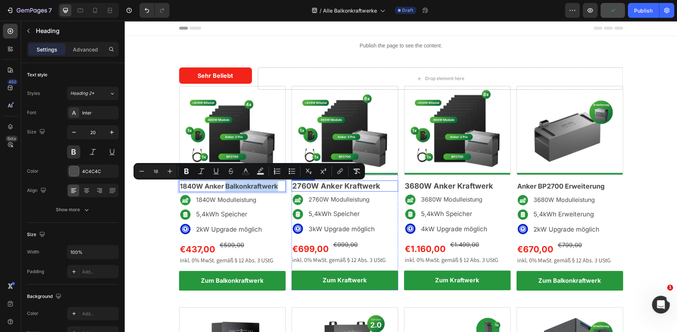
click at [320, 185] on p "2760W Anker Kraftwerk" at bounding box center [344, 186] width 105 height 10
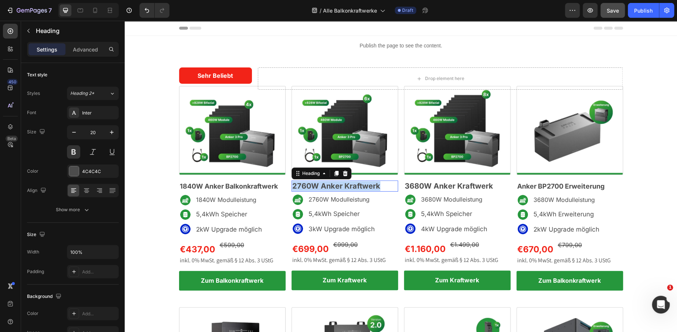
click at [320, 185] on p "2760W Anker Kraftwerk" at bounding box center [344, 186] width 105 height 10
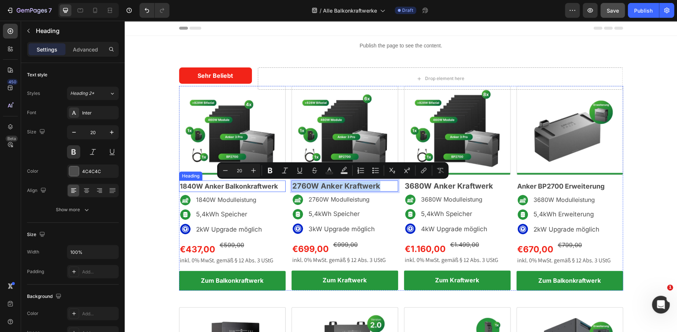
click at [269, 185] on span "1840W Anker Balkonkraftwerk" at bounding box center [229, 186] width 98 height 8
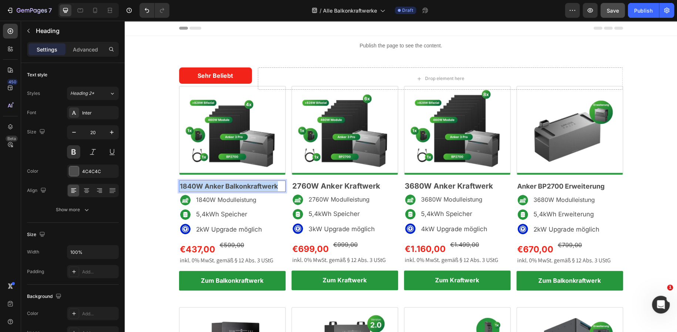
click at [269, 185] on span "1840W Anker Balkonkraftwerk" at bounding box center [229, 186] width 98 height 8
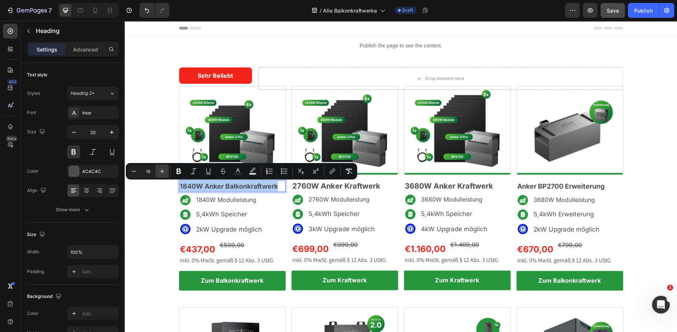
click at [166, 171] on button "Plus" at bounding box center [161, 170] width 13 height 13
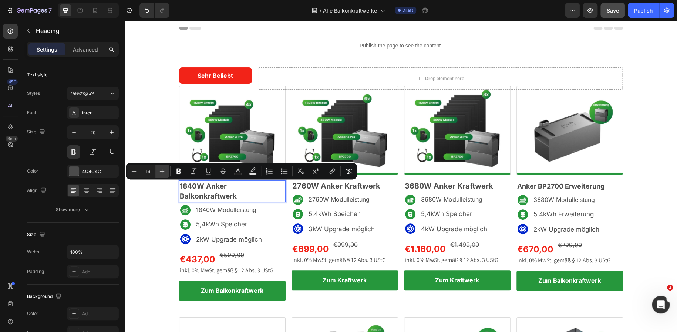
click at [166, 171] on button "Plus" at bounding box center [161, 170] width 13 height 13
click at [132, 171] on icon "Editor contextual toolbar" at bounding box center [134, 171] width 5 height 0
type input "18"
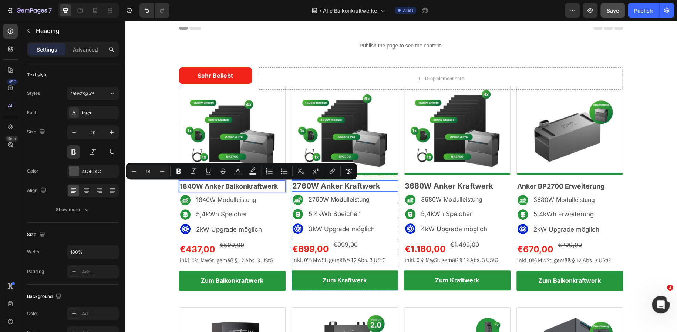
click at [316, 183] on p "2760W Anker Kraftwerk" at bounding box center [344, 186] width 105 height 10
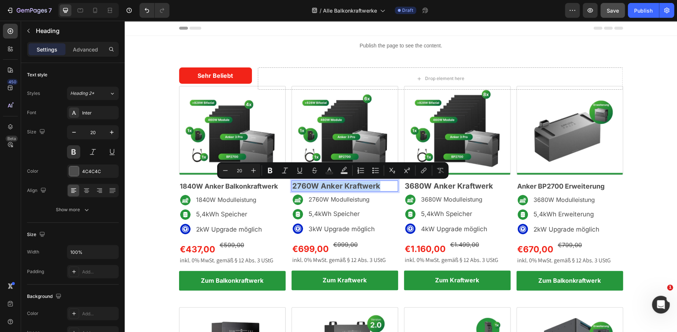
click at [218, 169] on div "Minus 20 Plus Bold Italic Underline Strikethrough Text Color Text Background Co…" at bounding box center [332, 170] width 231 height 16
click at [222, 170] on icon "Editor contextual toolbar" at bounding box center [225, 170] width 7 height 7
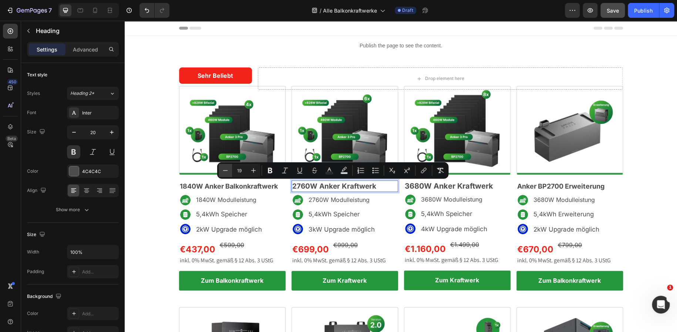
click at [222, 170] on icon "Editor contextual toolbar" at bounding box center [225, 170] width 7 height 7
type input "18"
click at [448, 183] on p "3680W Anker Kraftwerk" at bounding box center [457, 186] width 105 height 10
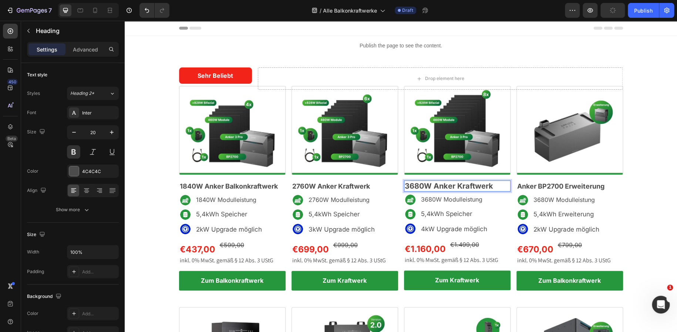
click at [446, 189] on p "3680W Anker Kraftwerk" at bounding box center [457, 186] width 105 height 10
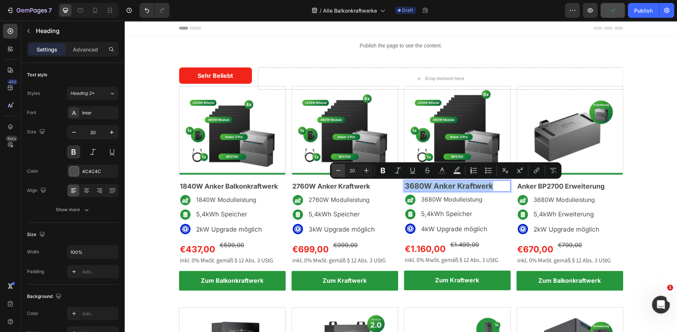
click at [339, 169] on icon "Editor contextual toolbar" at bounding box center [337, 170] width 7 height 7
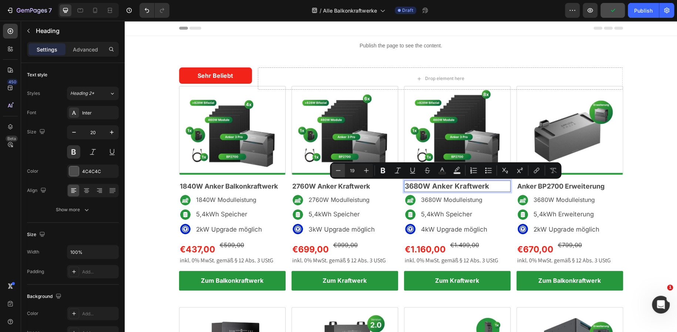
click at [339, 169] on icon "Editor contextual toolbar" at bounding box center [337, 170] width 7 height 7
type input "18"
click at [535, 185] on span "Anker BP2700 Erweiterung" at bounding box center [560, 186] width 87 height 8
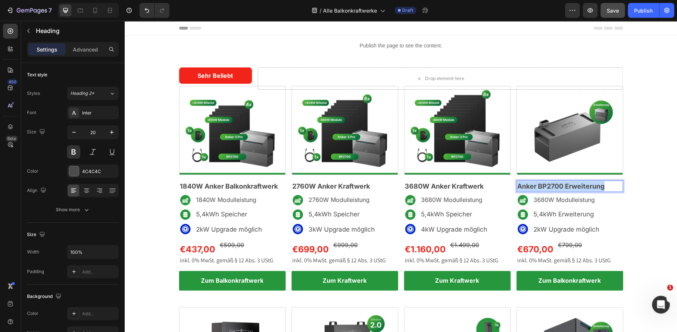
click at [535, 185] on span "Anker BP2700 Erweiterung" at bounding box center [560, 186] width 87 height 8
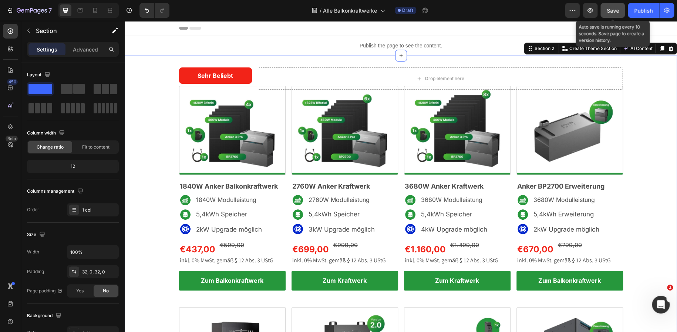
click at [613, 13] on span "Save" at bounding box center [613, 10] width 12 height 6
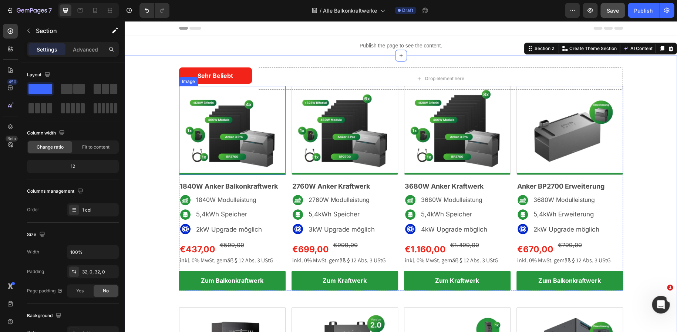
click at [251, 156] on img at bounding box center [232, 130] width 107 height 89
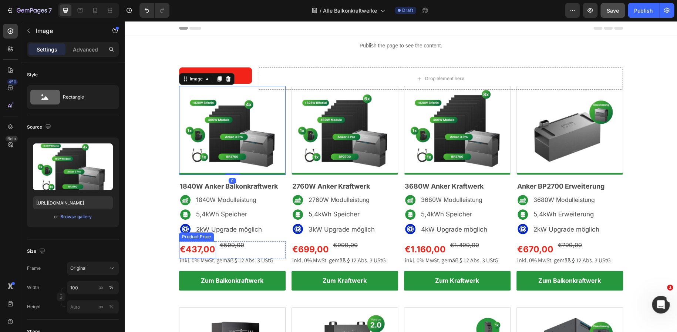
click at [205, 253] on div "€437,00" at bounding box center [197, 249] width 37 height 17
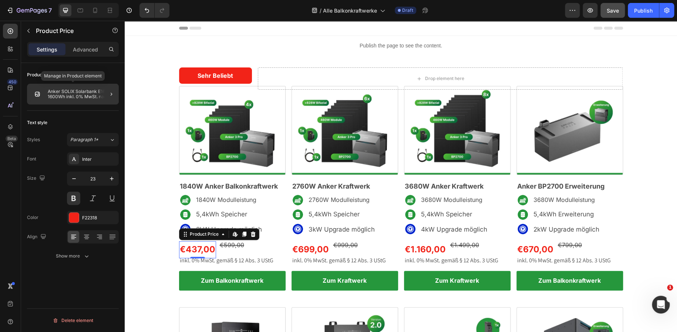
click at [65, 95] on p "Anker SOLIX Solarbank E1600 1600Wh inkl. 0% MwSt. nach § 12 Absatz 3 UStG" at bounding box center [82, 94] width 68 height 10
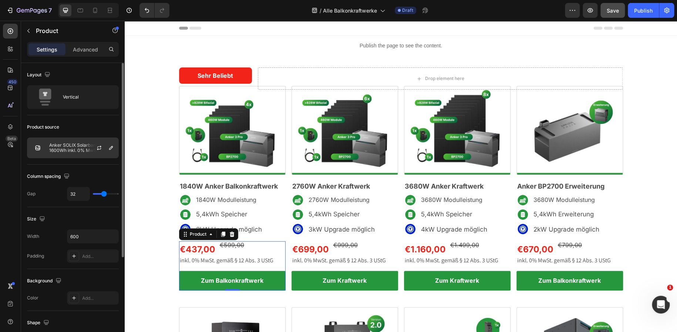
click at [68, 152] on p "Anker SOLIX Solarbank E1600 1600Wh inkl. 0% MwSt. nach § 12 Absatz 3 UStG" at bounding box center [82, 147] width 66 height 10
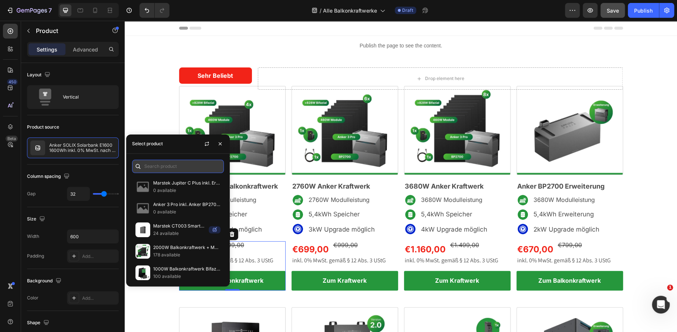
click at [152, 163] on input "text" at bounding box center [178, 165] width 92 height 13
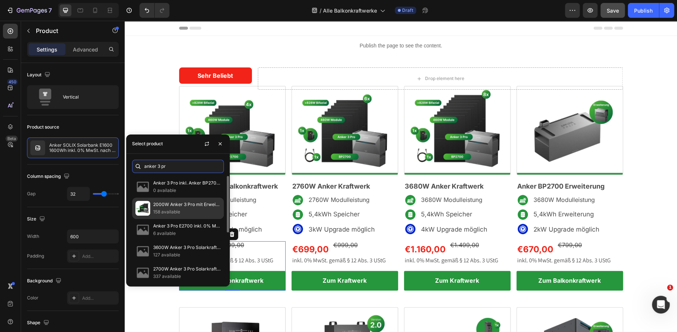
type input "anker 3 pr"
click at [172, 208] on p "158 available" at bounding box center [186, 211] width 67 height 7
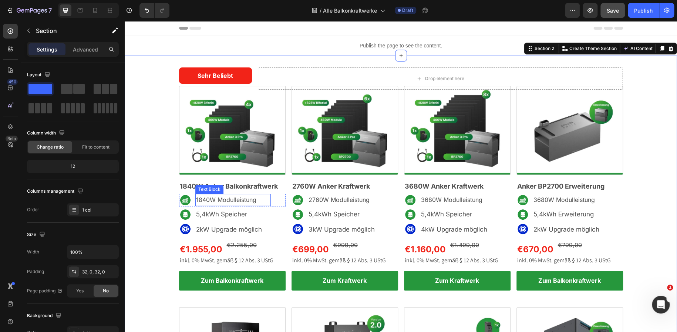
click at [223, 200] on p "1840W Modulleistung" at bounding box center [233, 199] width 74 height 11
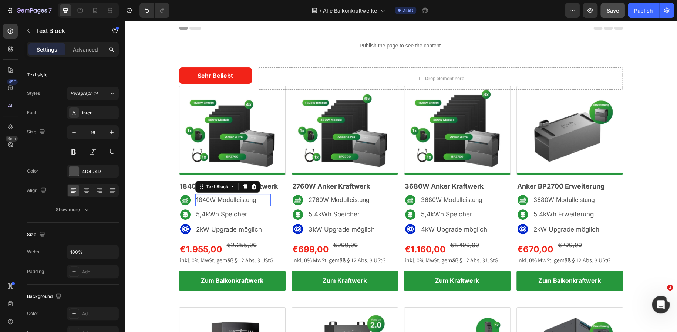
click at [223, 200] on p "1840W Modulleistung" at bounding box center [233, 199] width 74 height 11
click at [223, 200] on p "8x 460W Module" at bounding box center [233, 199] width 74 height 11
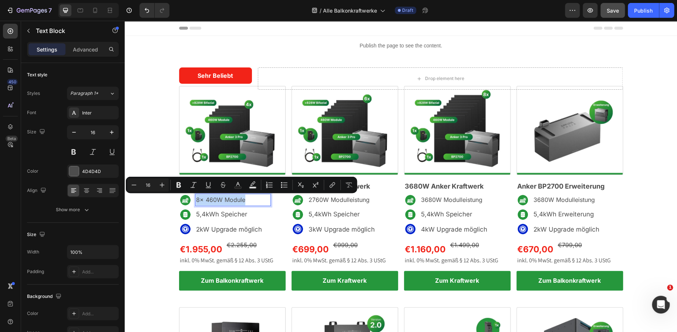
copy p "8x 460W Module"
click at [313, 200] on p "2760W Modulleistung" at bounding box center [346, 199] width 74 height 11
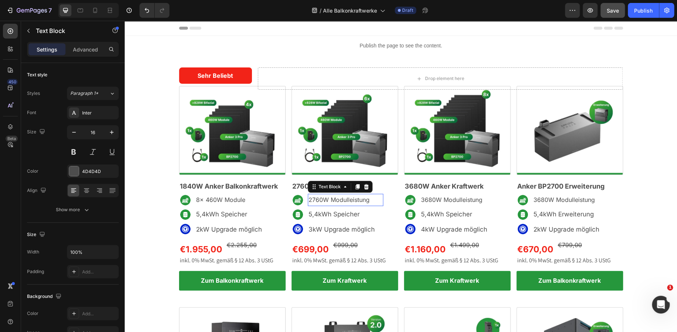
click at [313, 200] on p "2760W Modulleistung" at bounding box center [346, 199] width 74 height 11
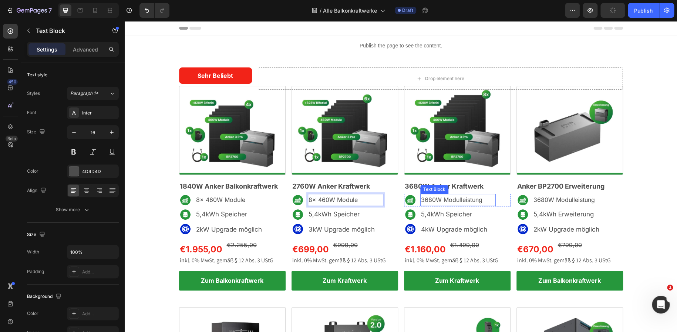
click at [436, 202] on p "3680W Modulleistung" at bounding box center [458, 199] width 74 height 11
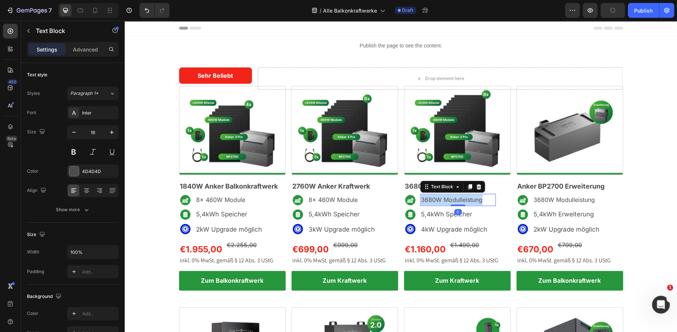
click at [436, 202] on p "3680W Modulleistung" at bounding box center [458, 199] width 74 height 11
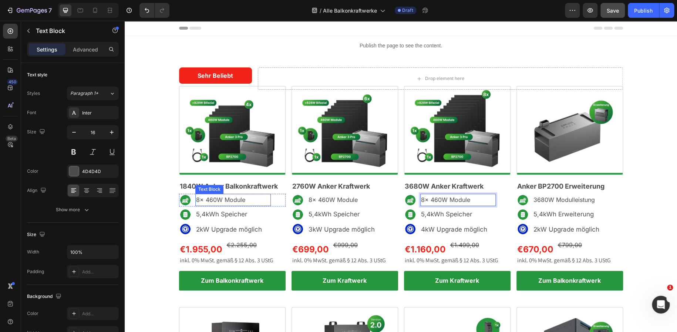
click at [197, 199] on p "8x 460W Module" at bounding box center [233, 199] width 74 height 11
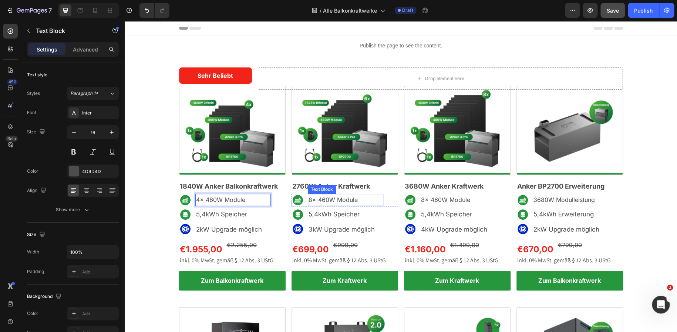
click at [309, 199] on p "8x 460W Module" at bounding box center [346, 199] width 74 height 11
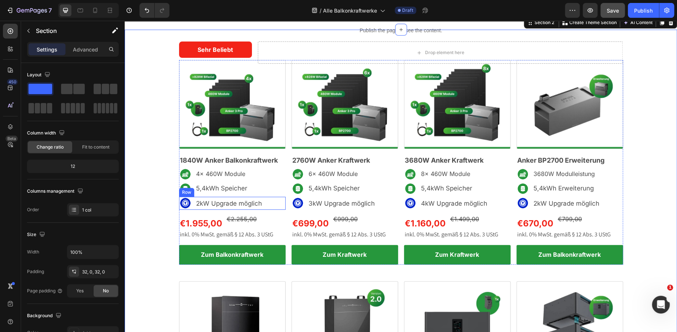
scroll to position [26, 0]
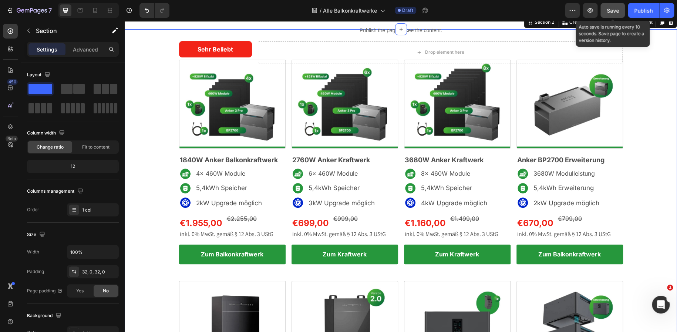
click at [613, 5] on button "Save" at bounding box center [613, 10] width 24 height 15
